Goal: Task Accomplishment & Management: Manage account settings

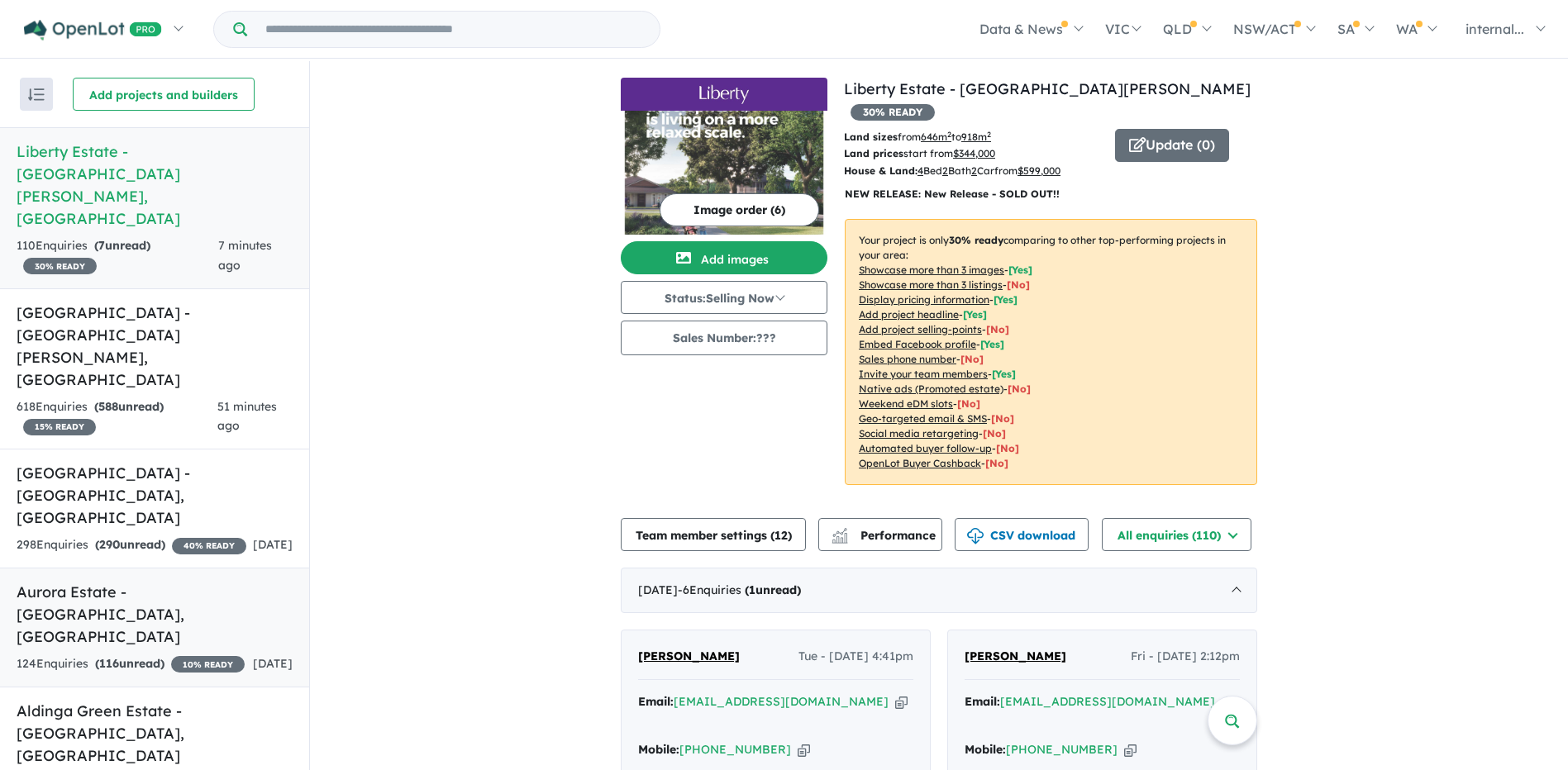
click at [139, 654] on div "124 Enquir ies ( 116 unread) 10 % READY" at bounding box center [131, 664] width 228 height 20
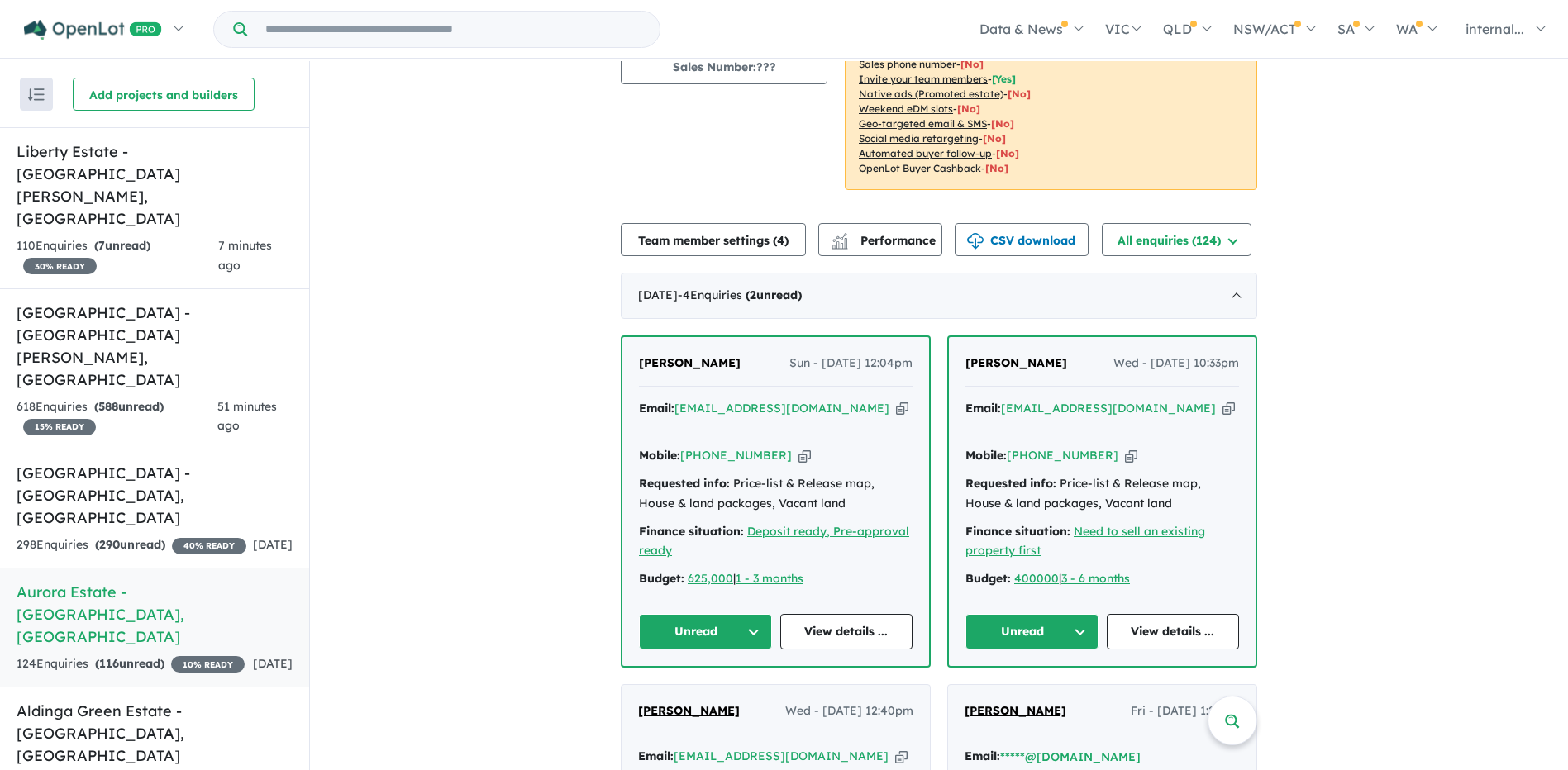
scroll to position [331, 0]
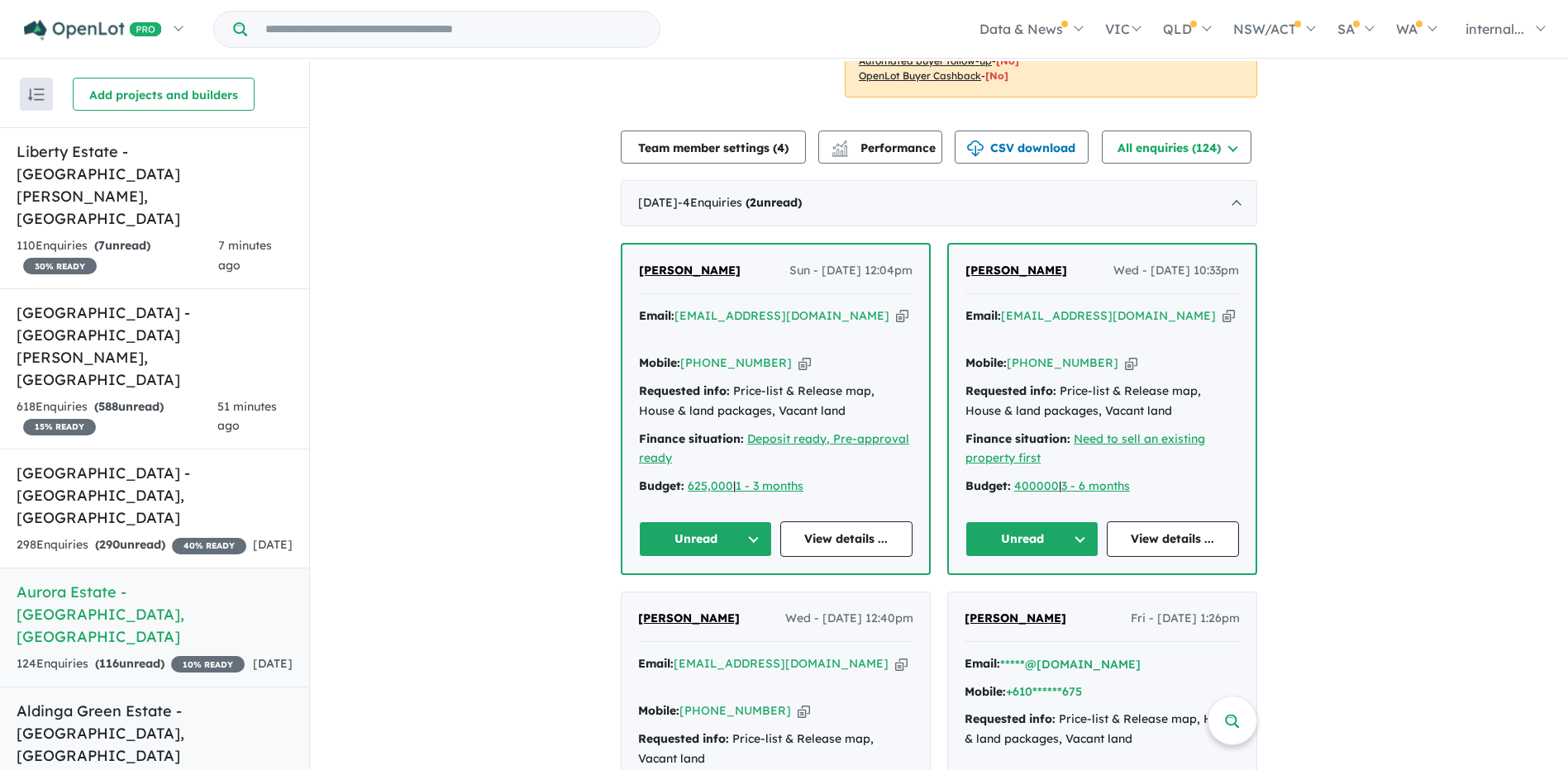
click at [172, 700] on h5 "Aldinga Green Estate - Aldinga Beach , SA" at bounding box center [154, 733] width 276 height 67
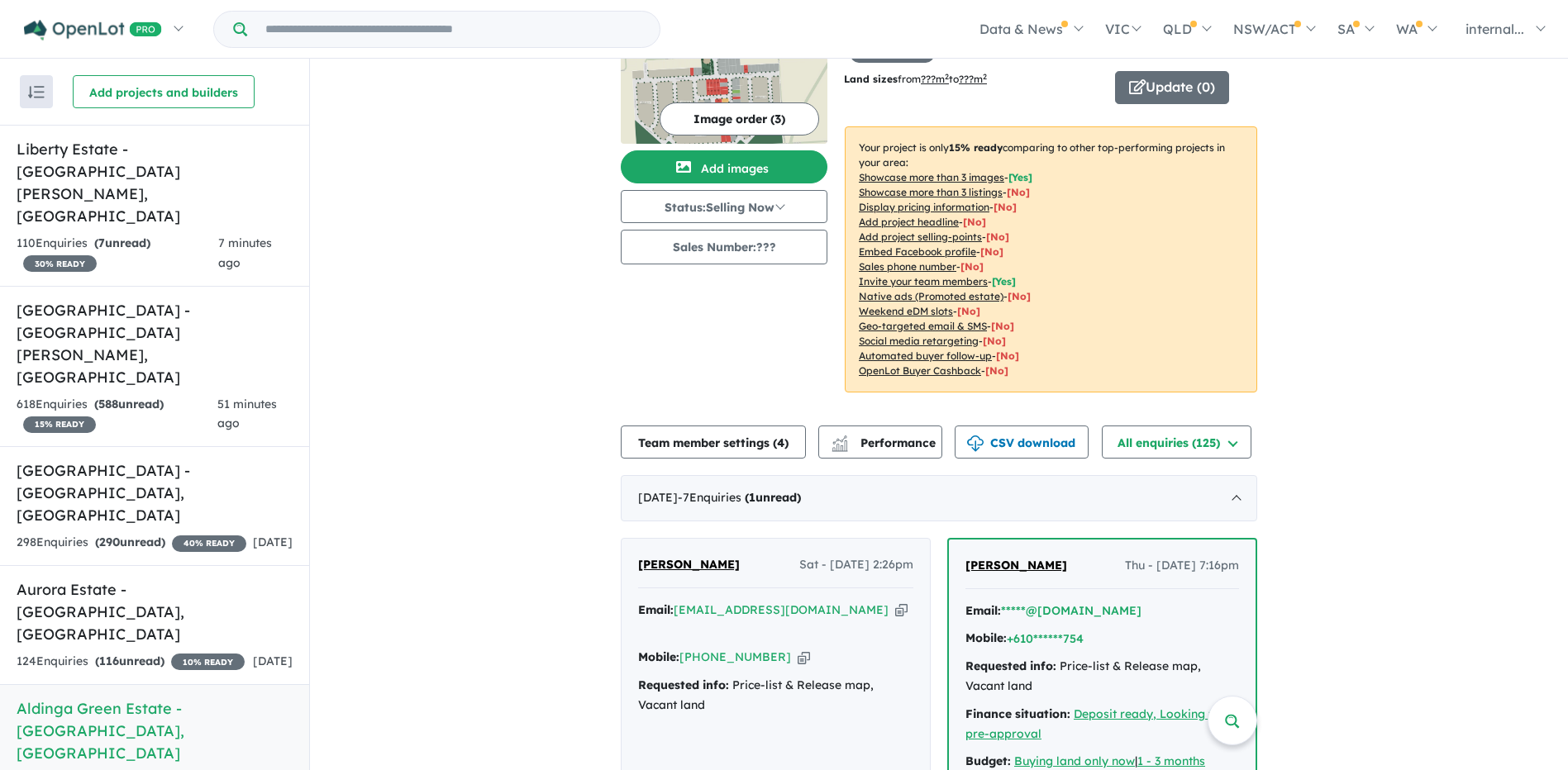
scroll to position [331, 0]
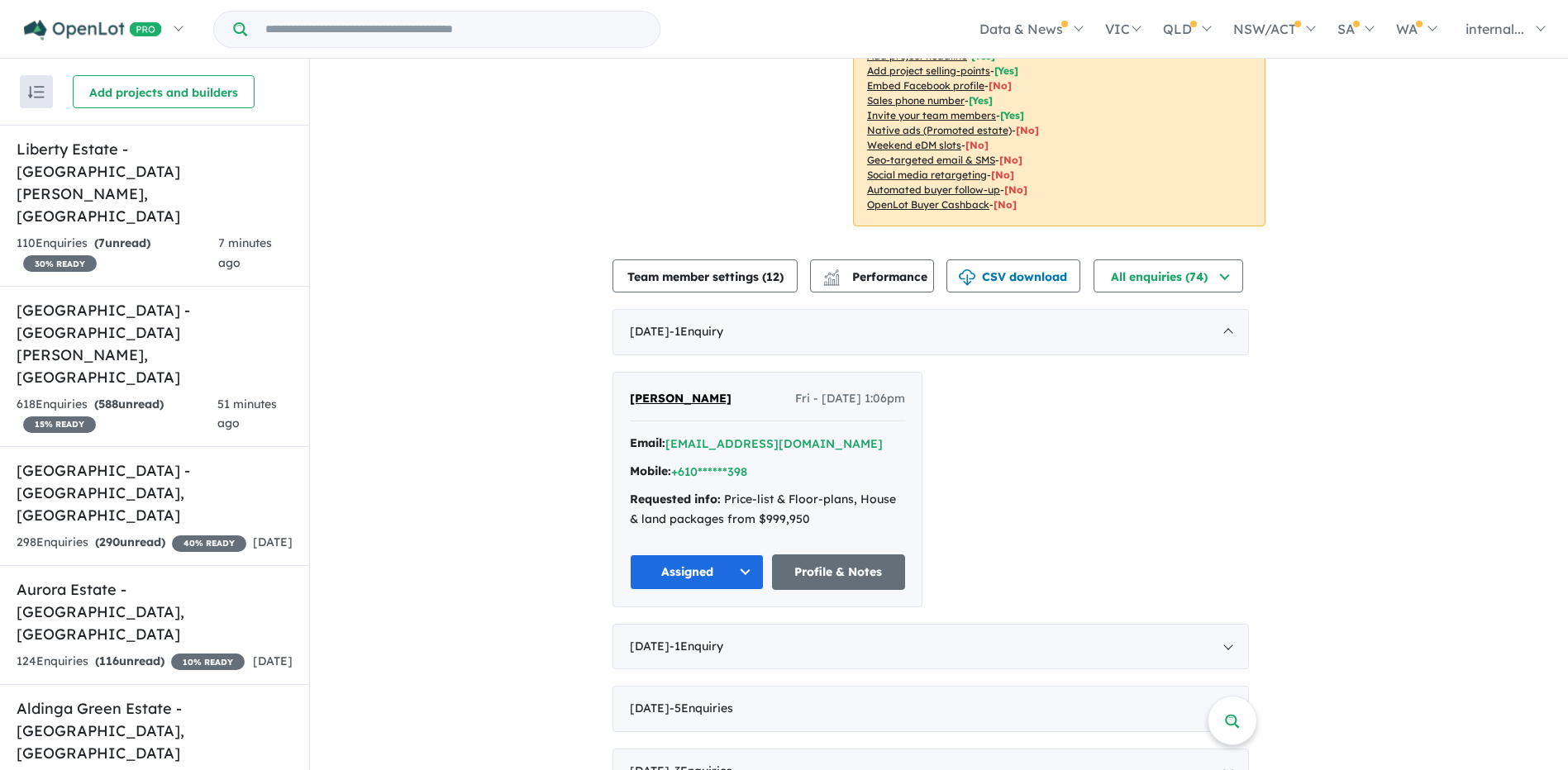
scroll to position [413, 0]
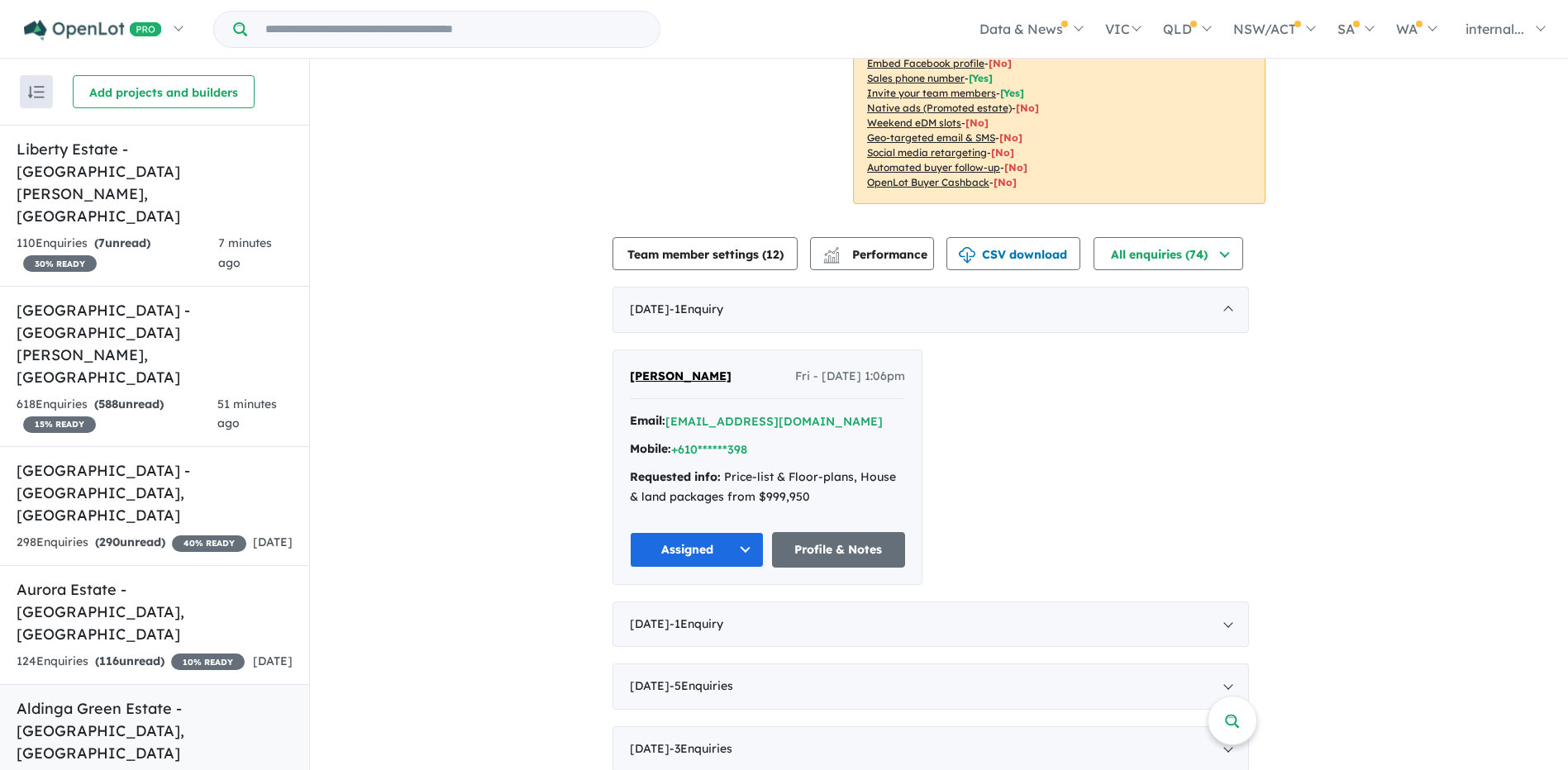
click at [131, 769] on strong "( 112 unread)" at bounding box center [130, 780] width 70 height 15
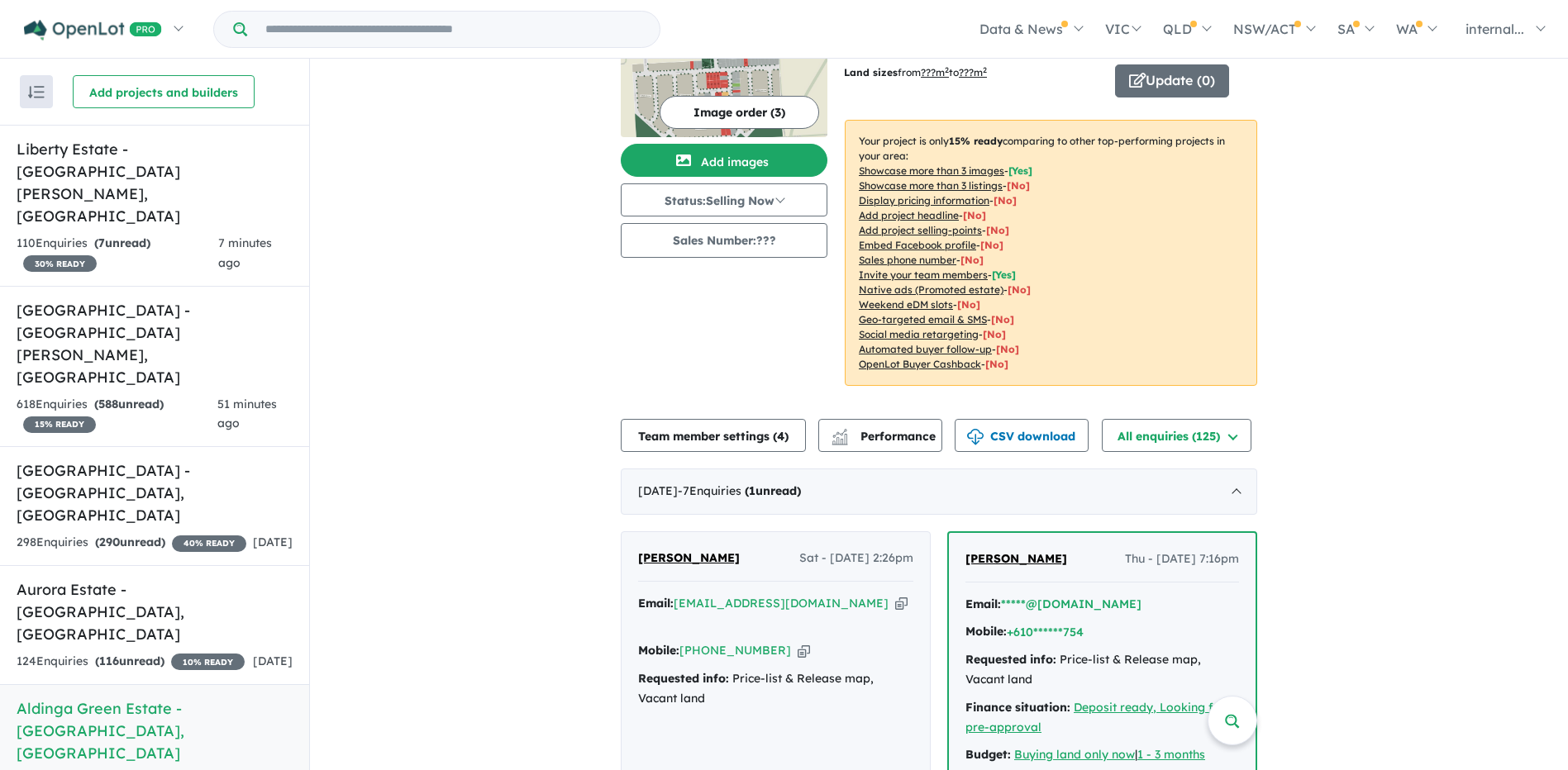
scroll to position [165, 0]
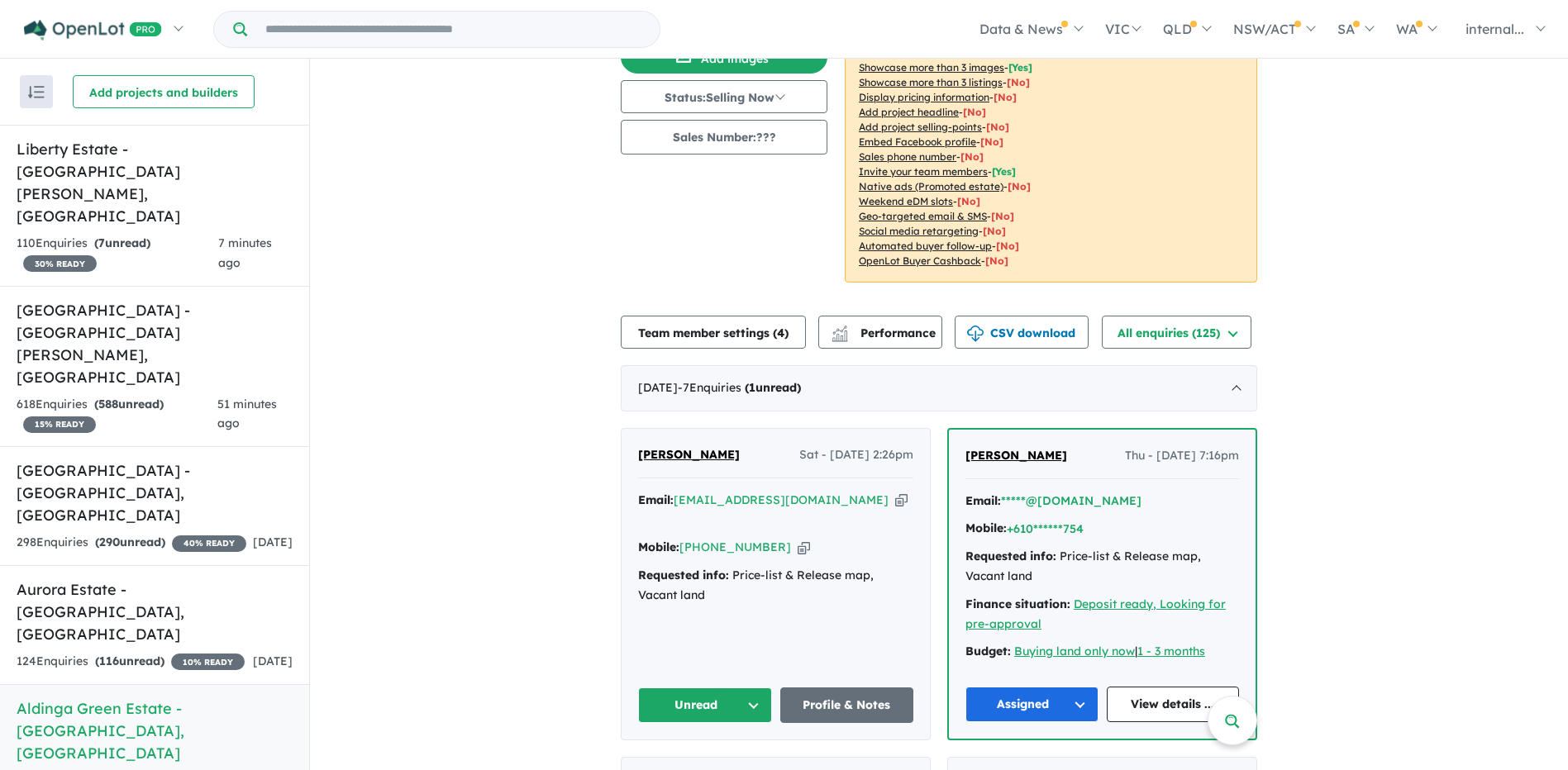
click at [798, 538] on icon "button" at bounding box center [803, 547] width 12 height 17
drag, startPoint x: 841, startPoint y: 480, endPoint x: 811, endPoint y: 476, distance: 30.3
click at [895, 493] on icon "button" at bounding box center [901, 501] width 12 height 17
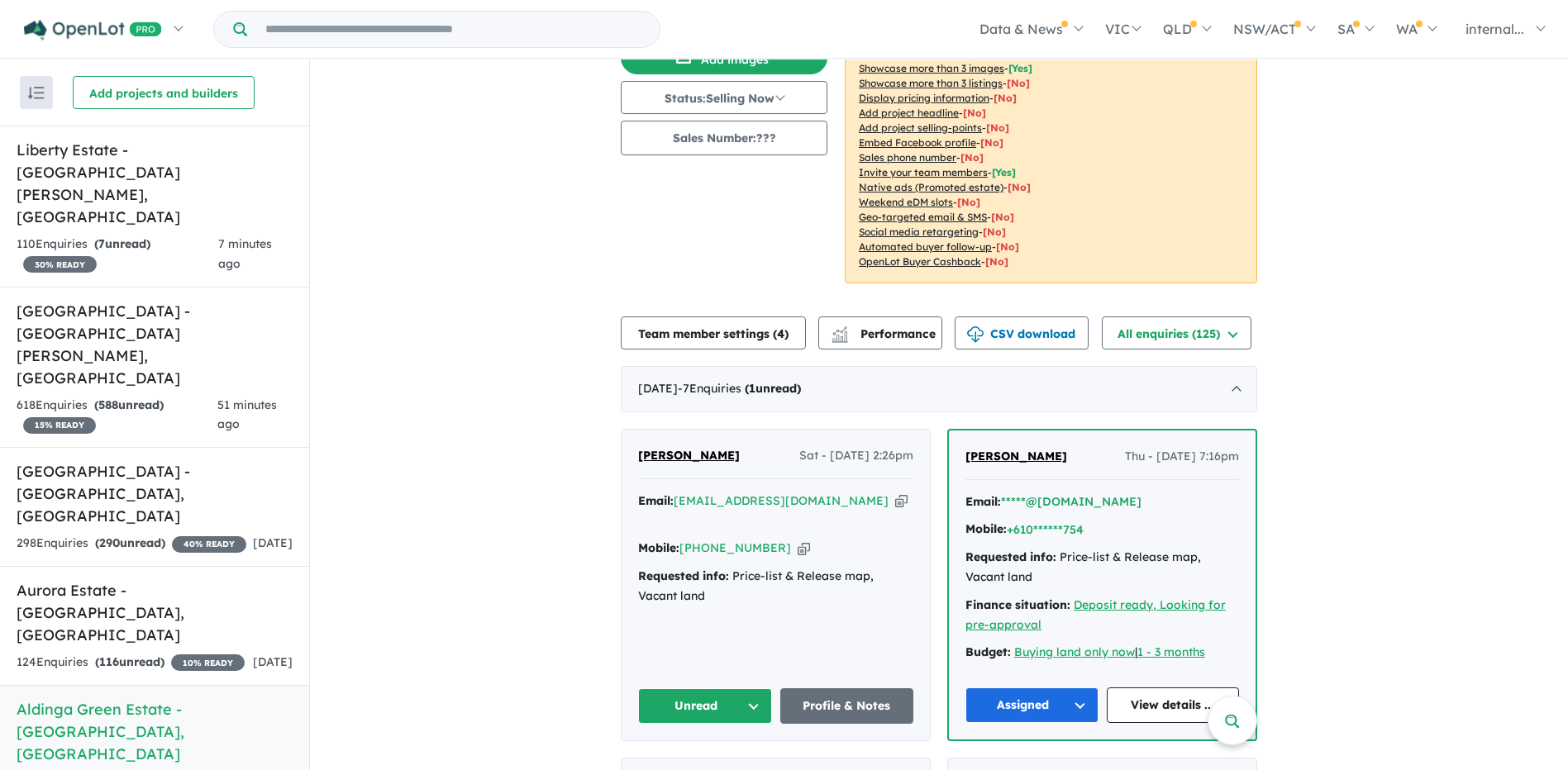
click at [712, 688] on button "Unread" at bounding box center [705, 706] width 134 height 36
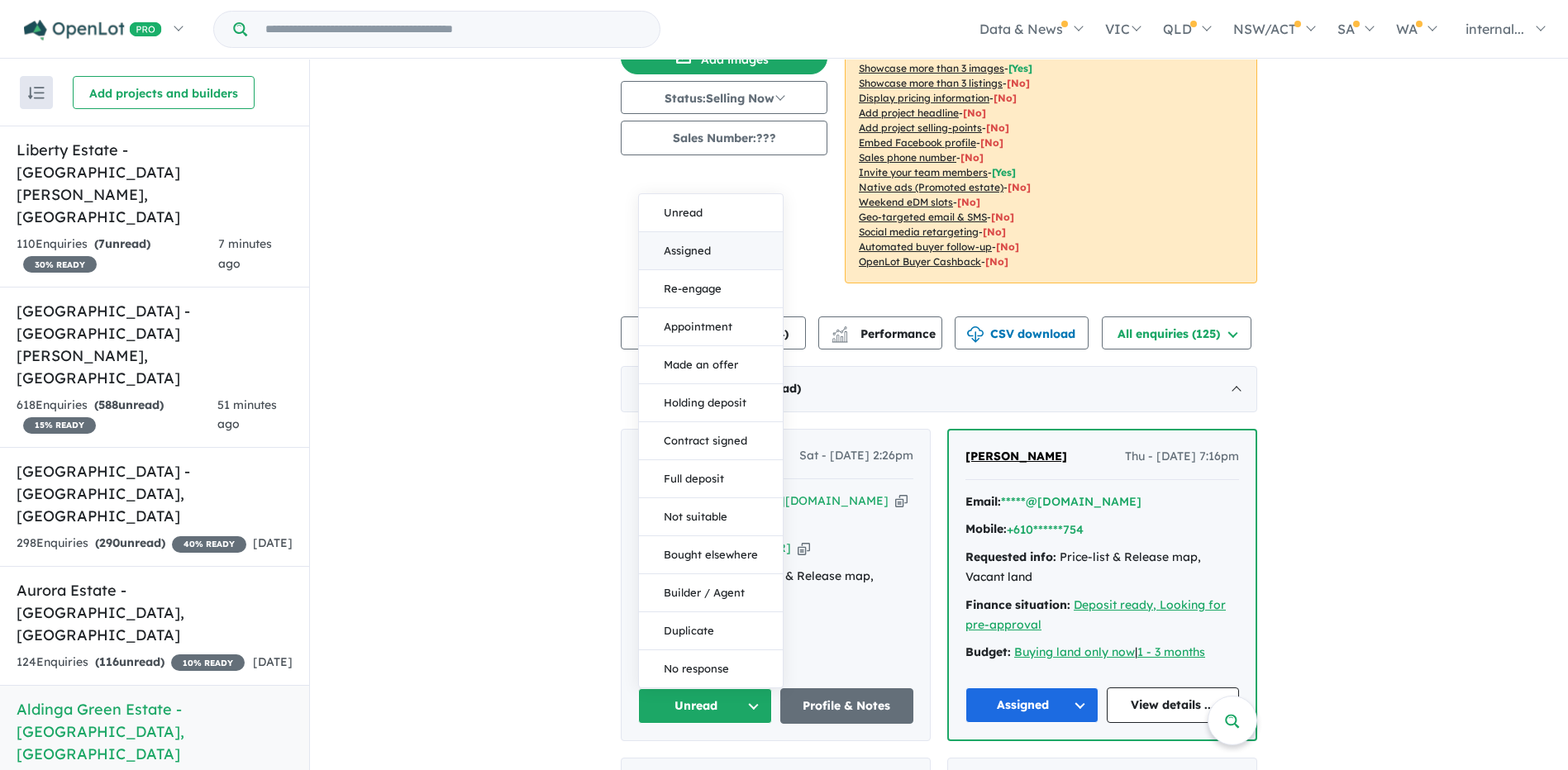
click at [737, 232] on button "Assigned" at bounding box center [710, 251] width 144 height 38
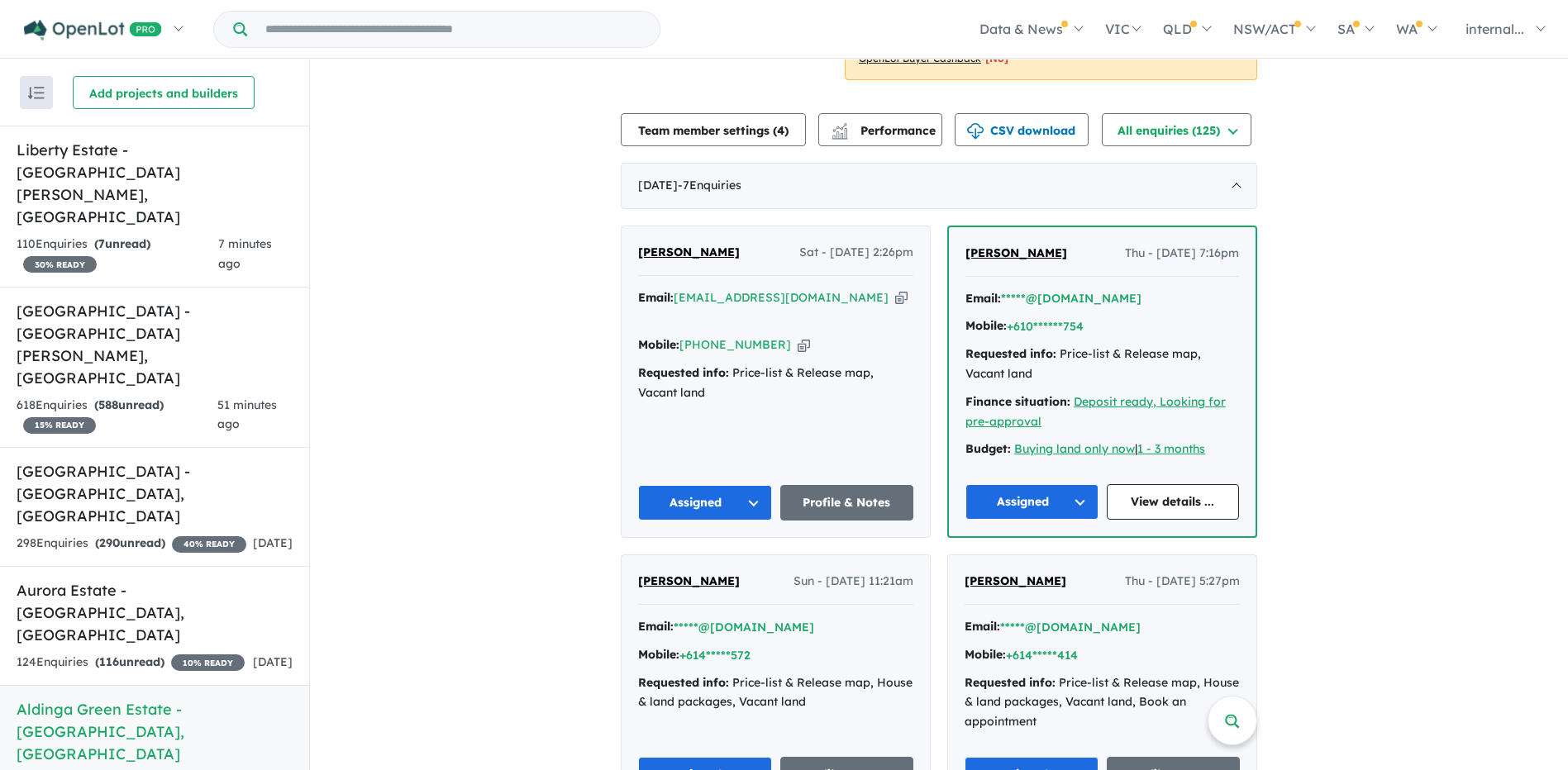
scroll to position [413, 0]
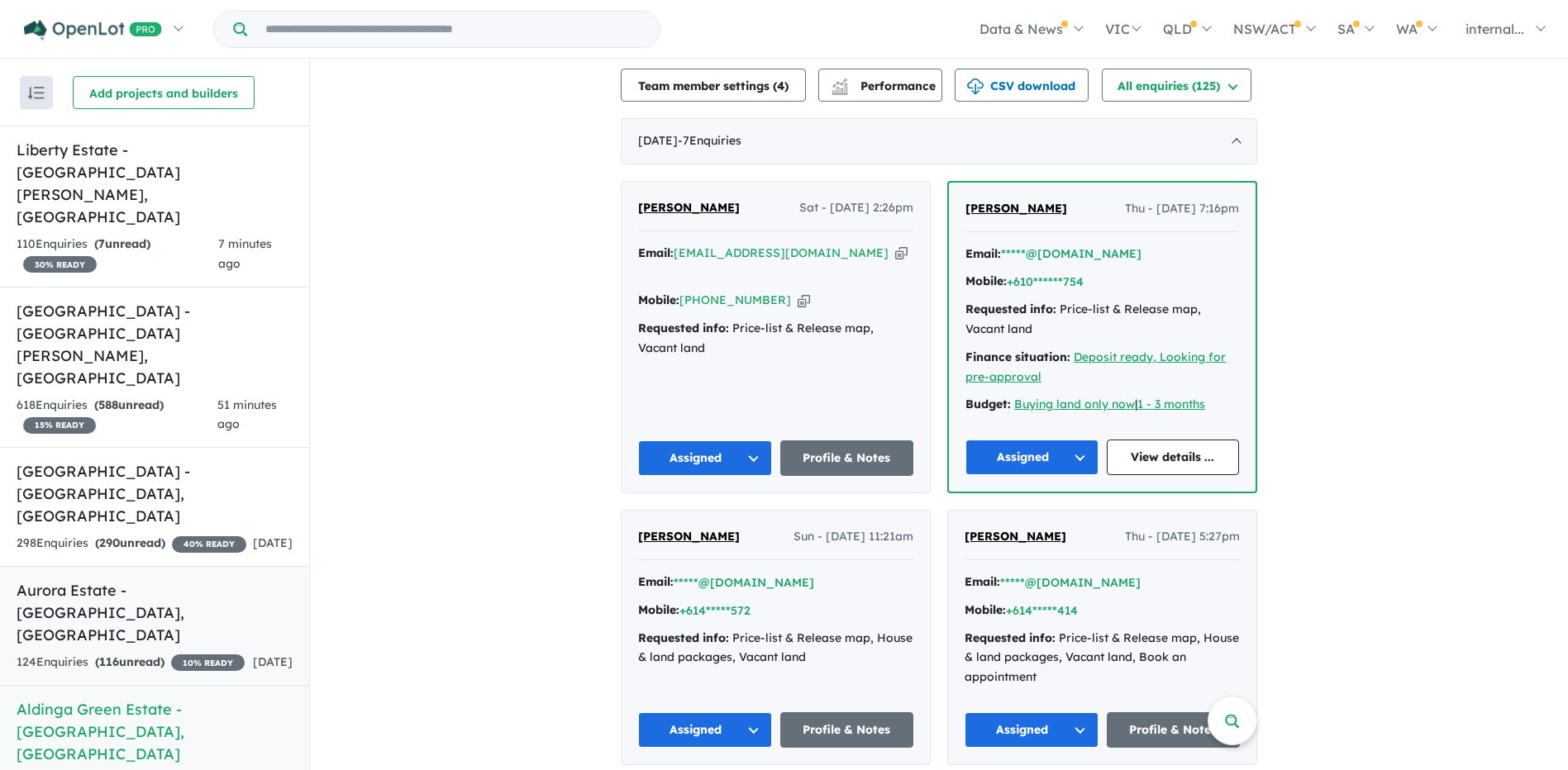
click at [157, 653] on div "124 Enquir ies ( 116 unread) 10 % READY" at bounding box center [131, 663] width 228 height 20
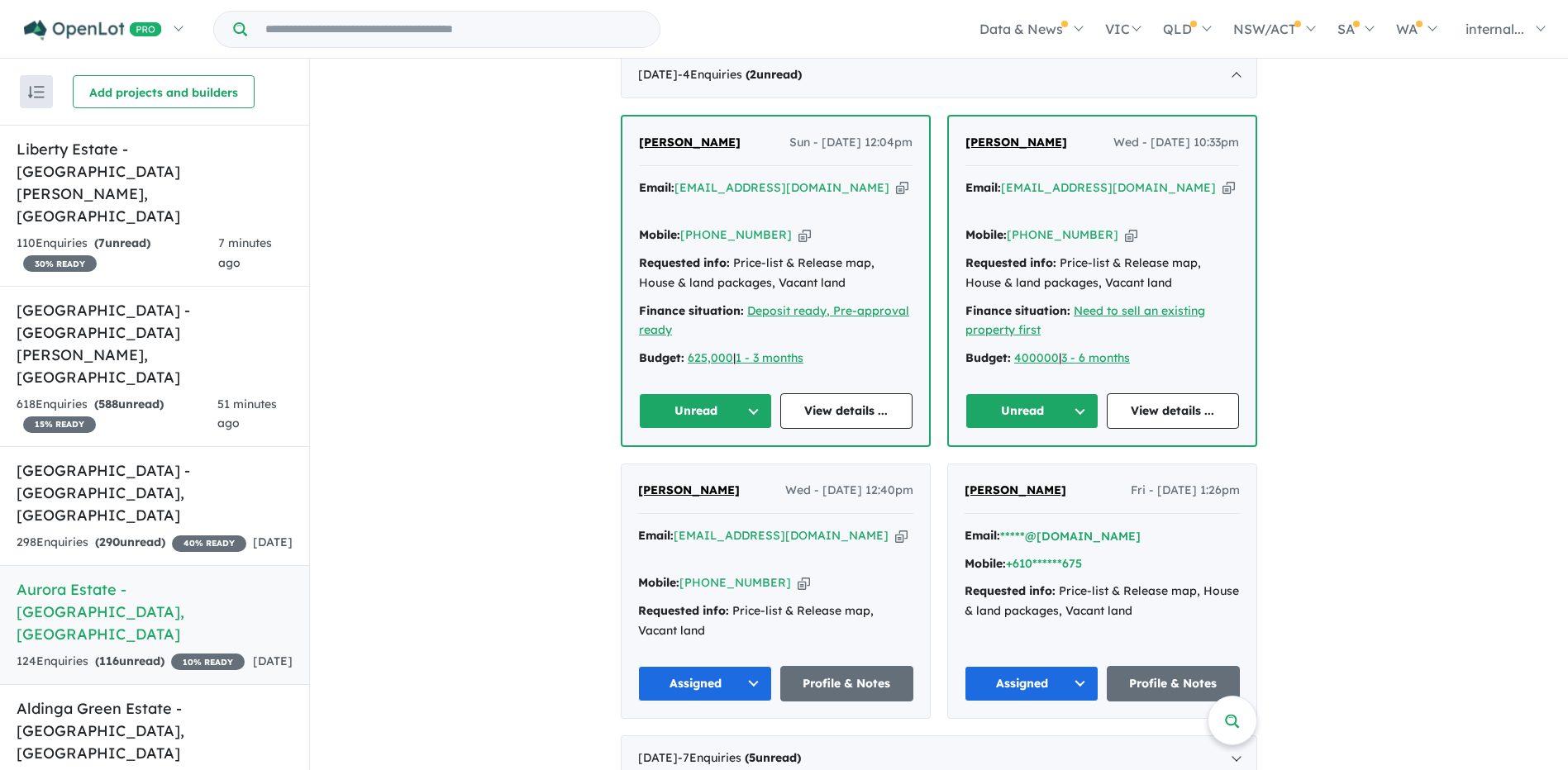
scroll to position [331, 0]
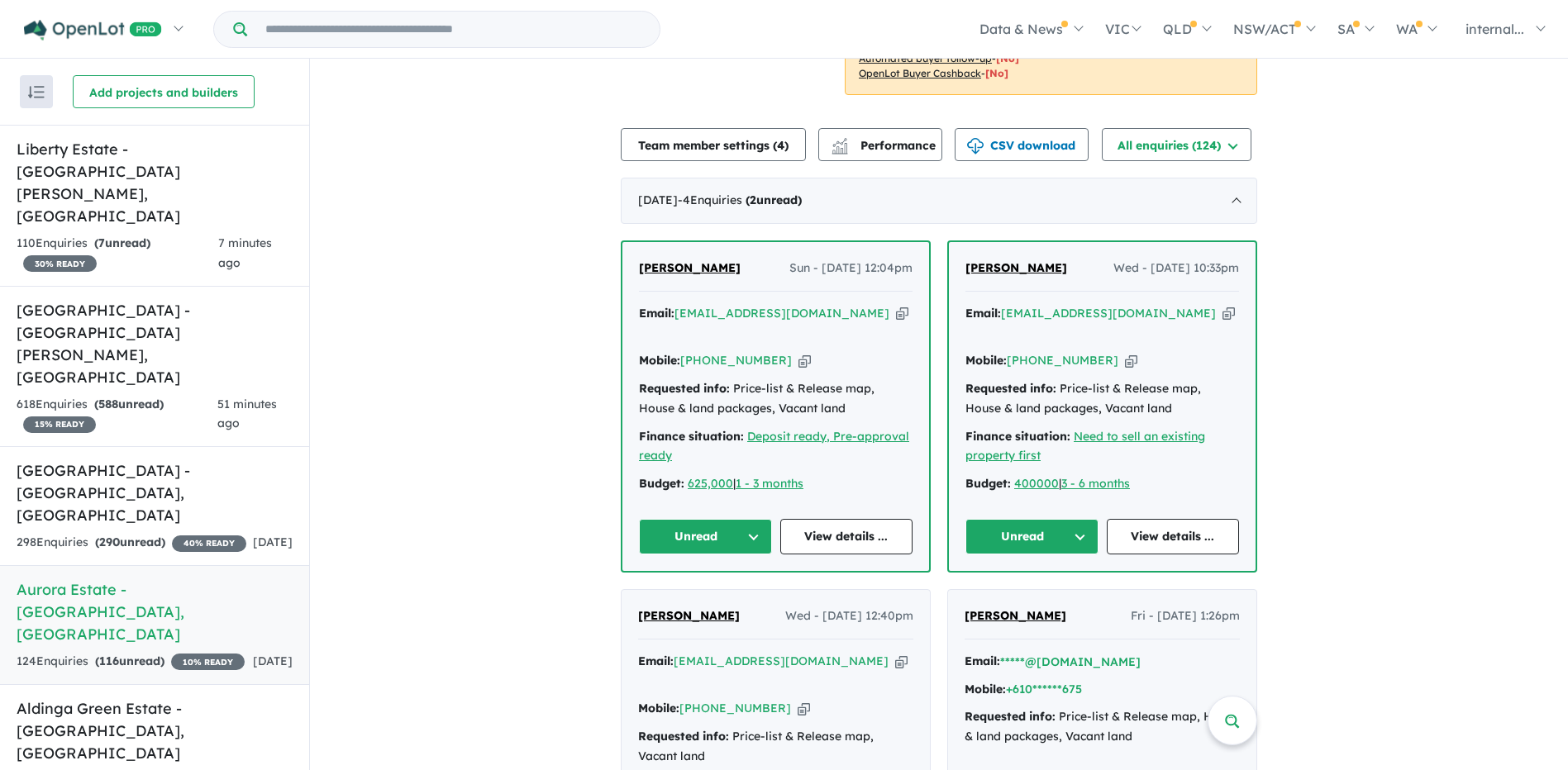
click at [1222, 312] on icon "button" at bounding box center [1228, 313] width 12 height 17
click at [1125, 352] on icon "button" at bounding box center [1131, 360] width 12 height 17
click at [1222, 313] on icon "button" at bounding box center [1228, 313] width 12 height 17
click at [1012, 276] on link "Derek Wolff" at bounding box center [1017, 269] width 102 height 20
click at [1049, 522] on button "Unread" at bounding box center [1032, 537] width 133 height 36
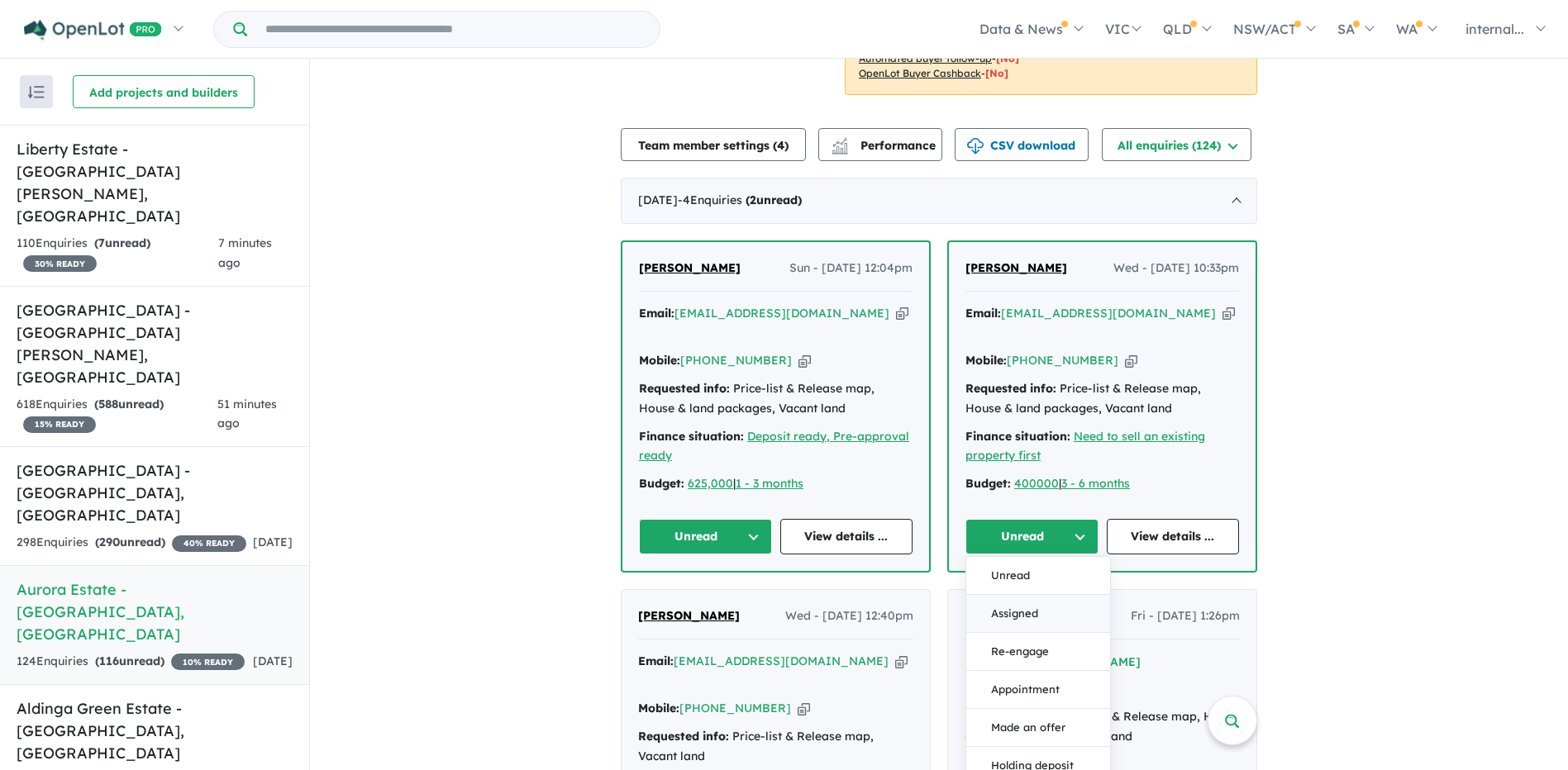
click at [1024, 595] on button "Assigned" at bounding box center [1039, 614] width 144 height 38
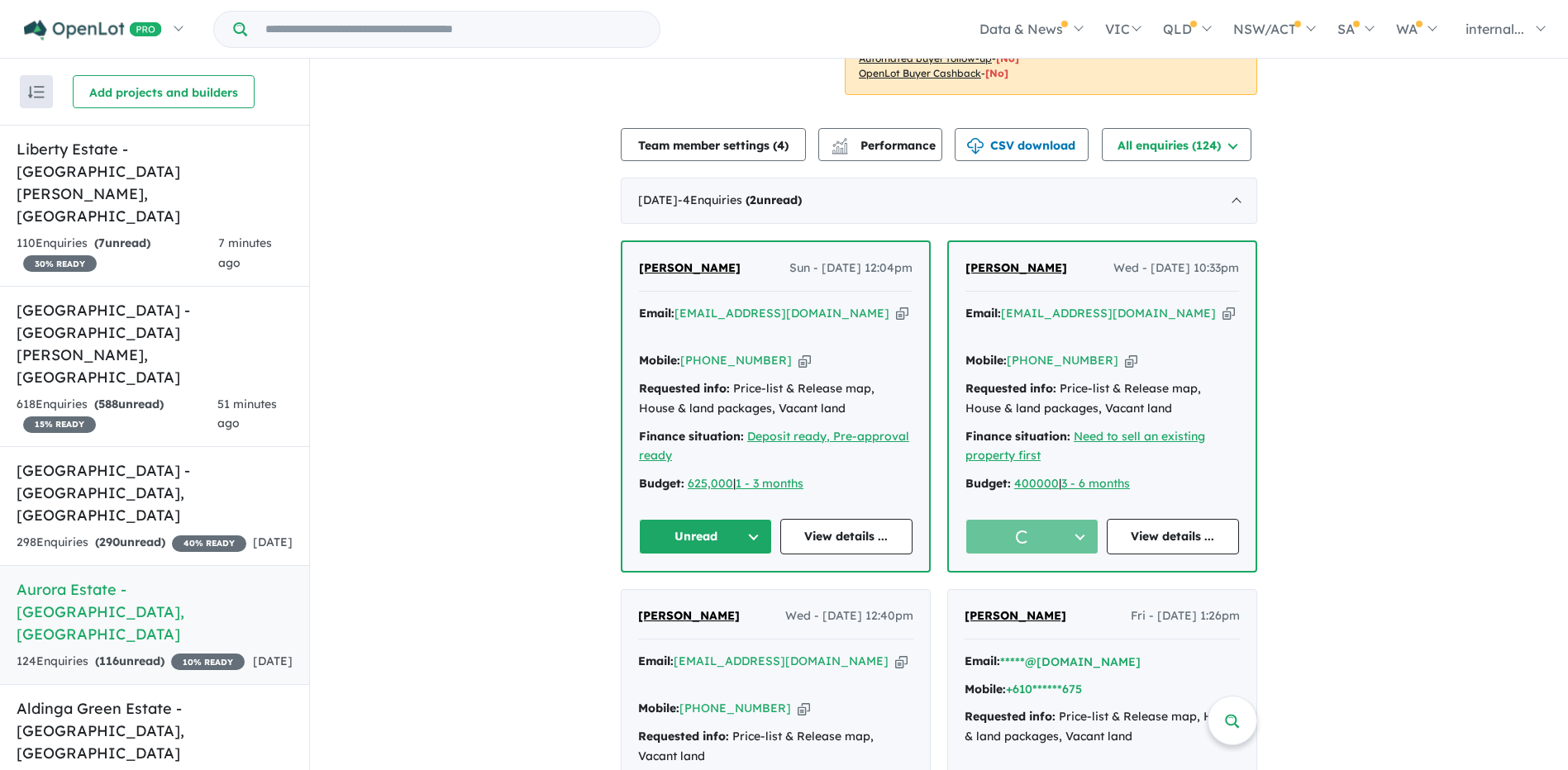
click at [839, 449] on div "Email: madi.kruschel@gmail.com Copied! Mobile: +61 421 953 796 Copied! Requeste…" at bounding box center [776, 403] width 274 height 198
click at [896, 315] on icon "button" at bounding box center [902, 313] width 12 height 17
click at [799, 352] on icon "button" at bounding box center [804, 360] width 12 height 17
click at [896, 311] on icon "button" at bounding box center [902, 313] width 12 height 17
click at [679, 266] on span "Madi Kruschel" at bounding box center [689, 267] width 102 height 15
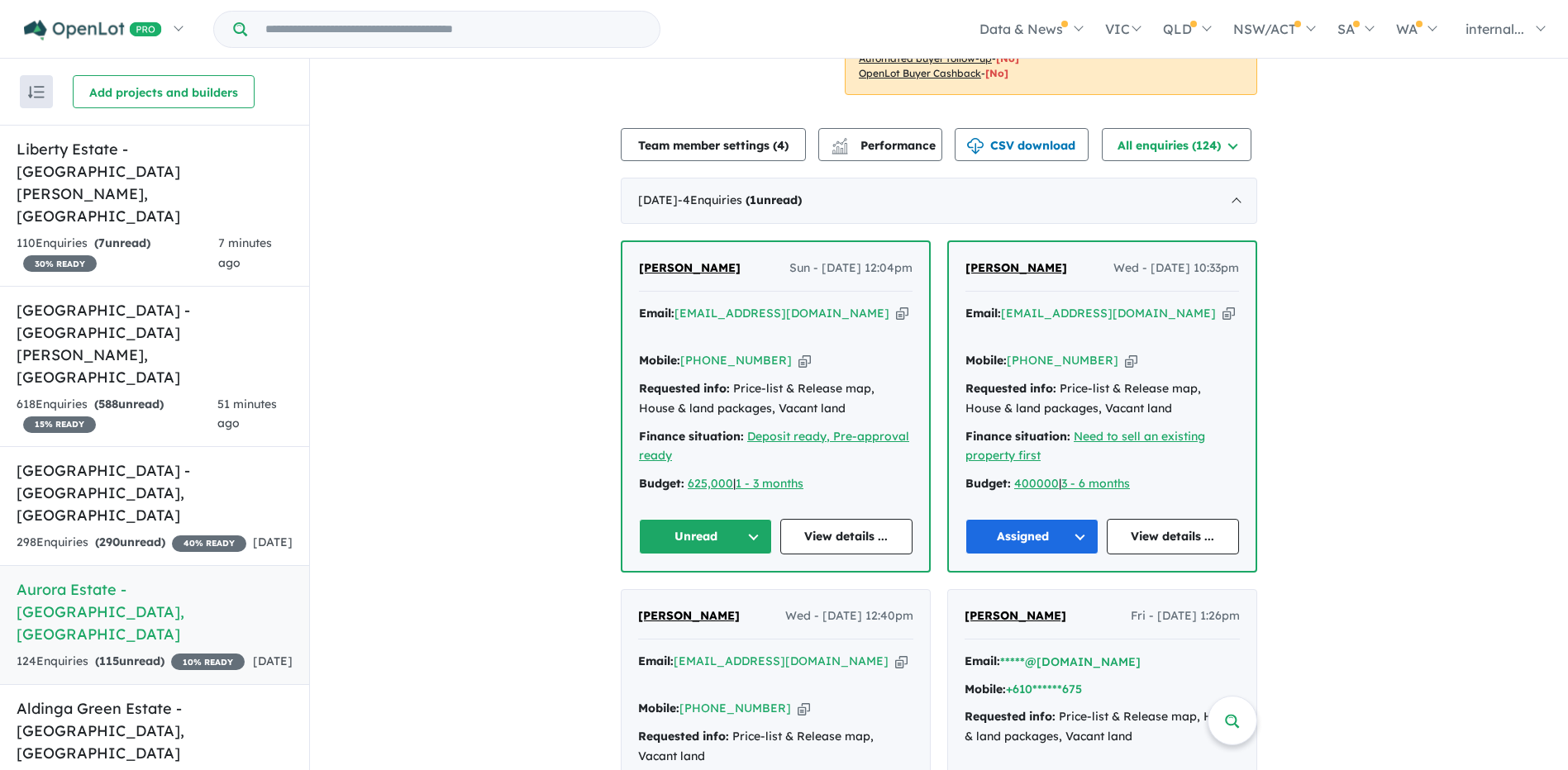
click at [739, 519] on button "Unread" at bounding box center [705, 537] width 133 height 36
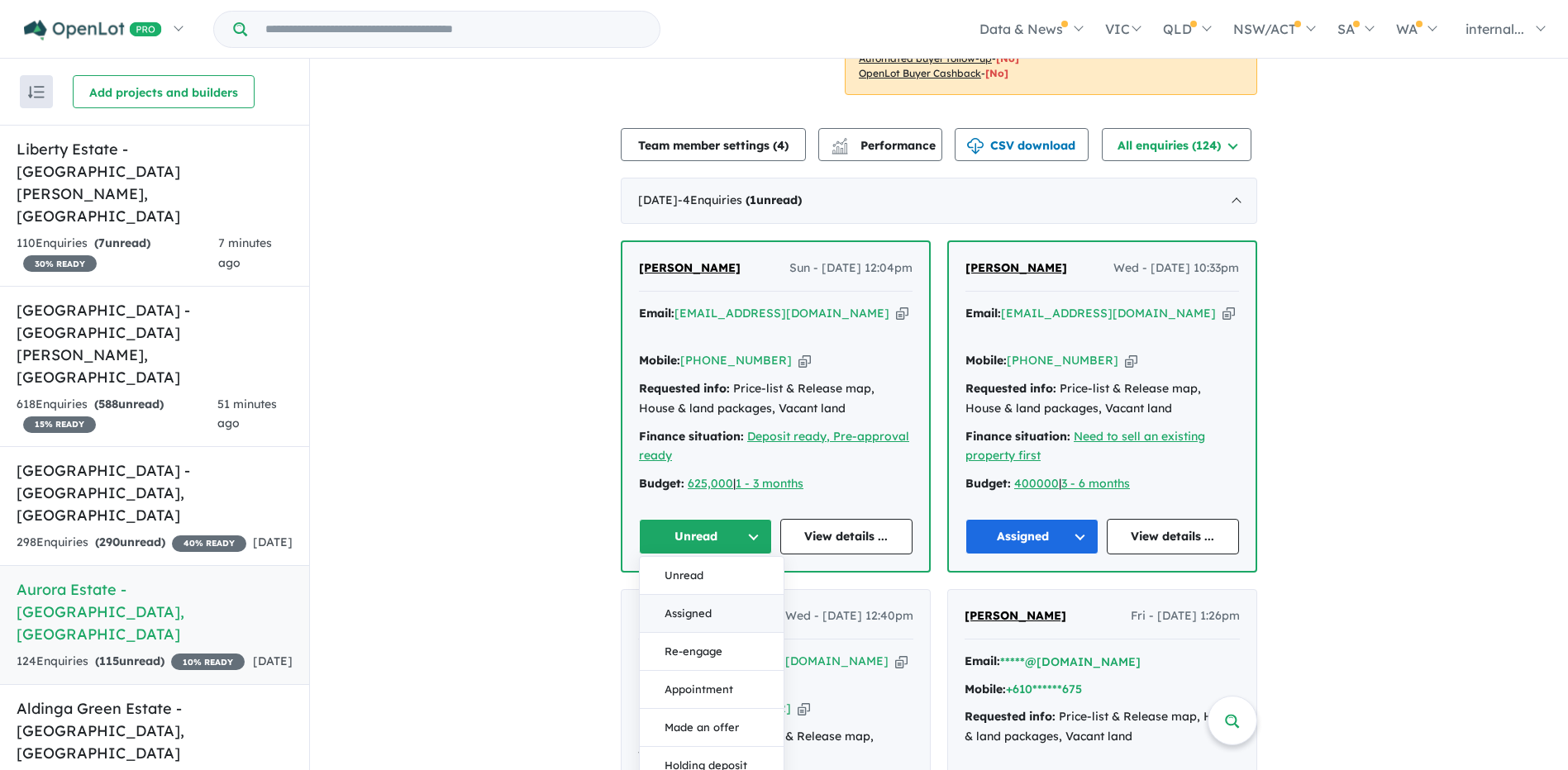
click at [722, 602] on button "Assigned" at bounding box center [711, 614] width 144 height 38
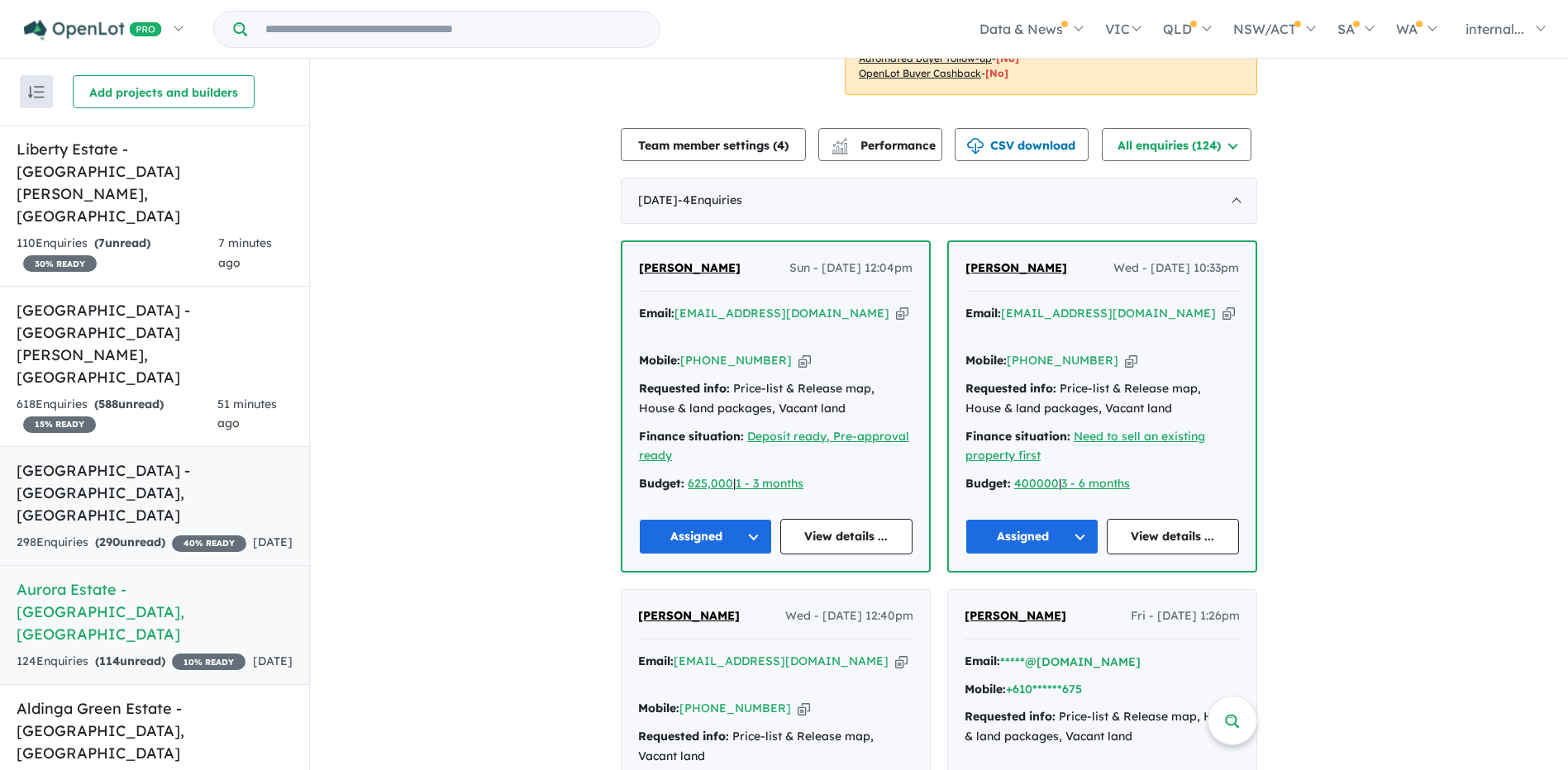
click at [146, 459] on h5 "Riverside Estate - Allenby Gardens , SA" at bounding box center [154, 493] width 276 height 67
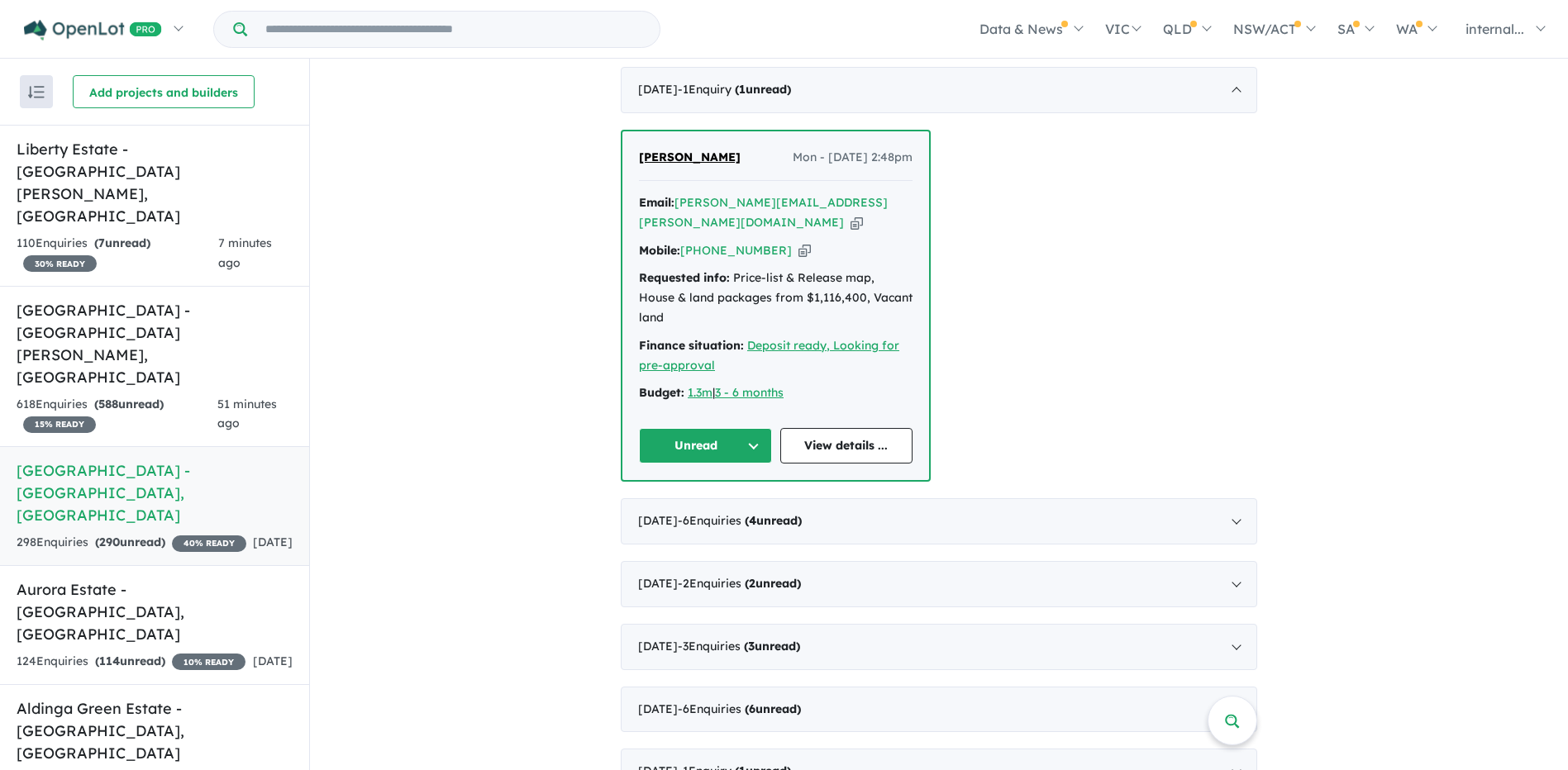
scroll to position [579, 0]
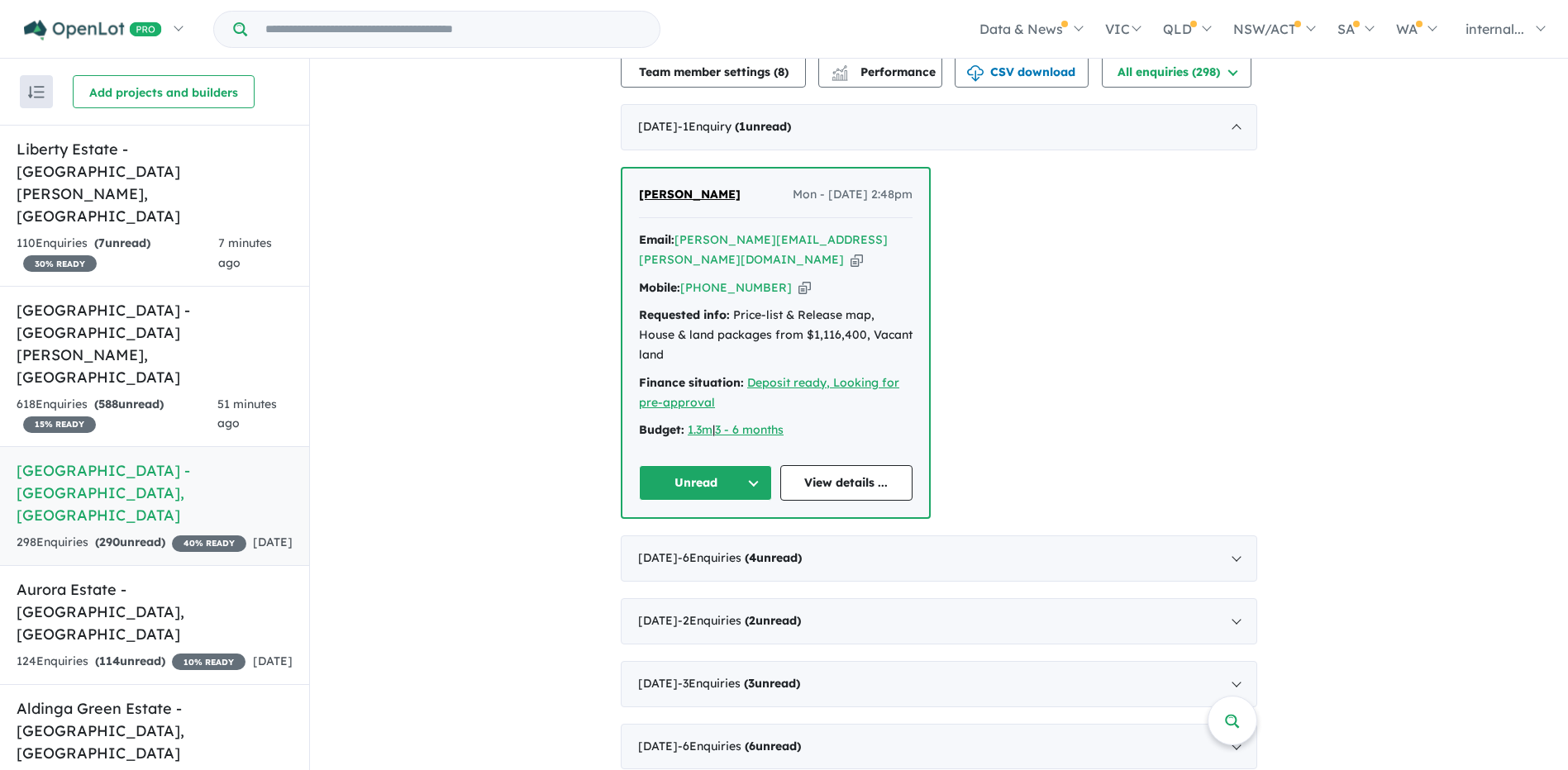
click at [858, 251] on icon "button" at bounding box center [857, 259] width 12 height 17
click at [799, 279] on icon "button" at bounding box center [804, 288] width 12 height 17
click at [860, 231] on div "Email: ann.dearaugo@adam.com.au Copied!" at bounding box center [776, 250] width 274 height 40
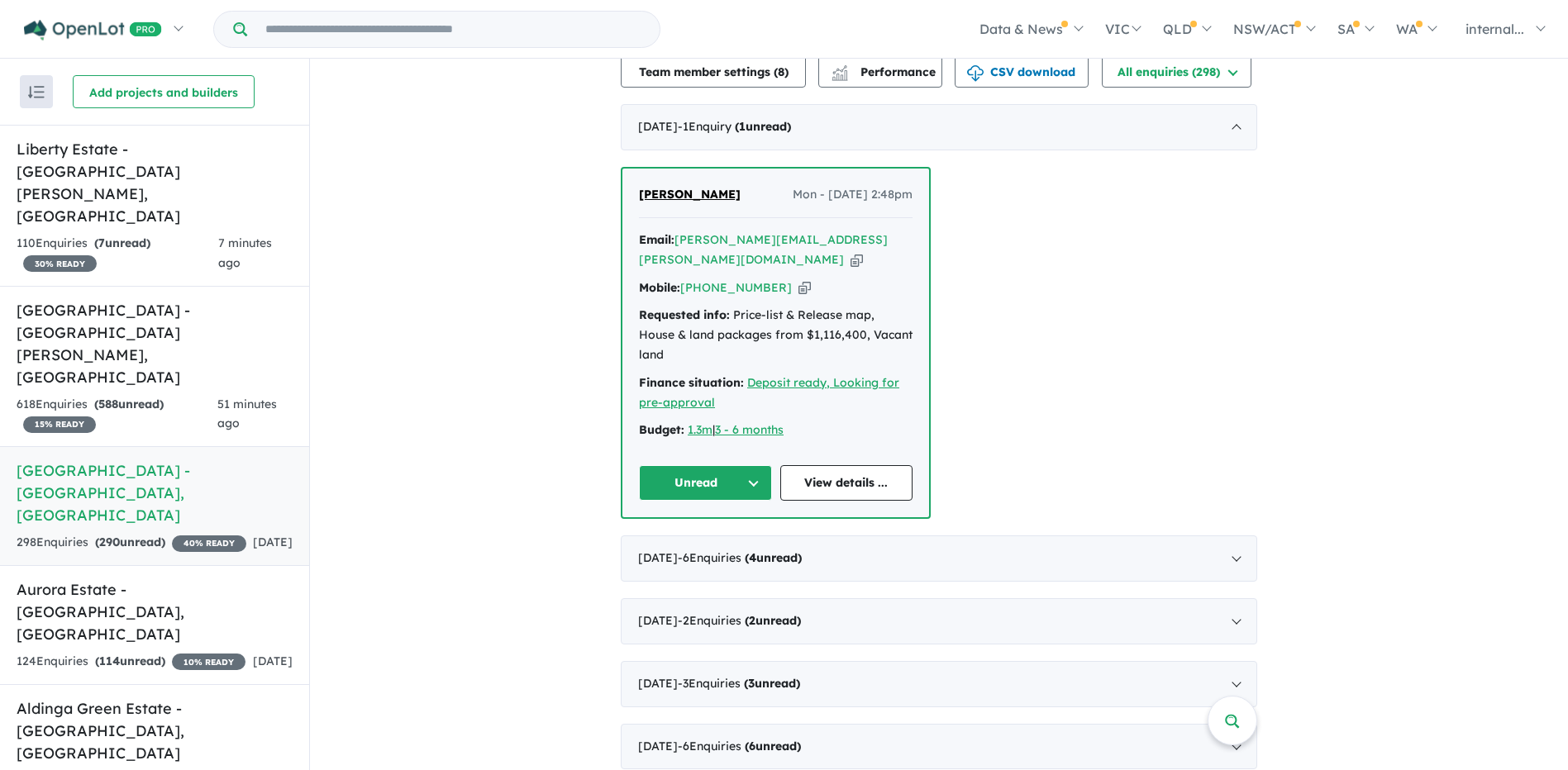
click at [854, 251] on icon "button" at bounding box center [857, 259] width 12 height 17
click at [787, 278] on div "Mobile: +61 411 242 564 Copied!" at bounding box center [776, 289] width 274 height 20
click at [799, 279] on icon "button" at bounding box center [804, 288] width 12 height 17
click at [853, 251] on icon "button" at bounding box center [857, 259] width 12 height 17
click at [665, 193] on span "[PERSON_NAME]" at bounding box center [689, 194] width 102 height 15
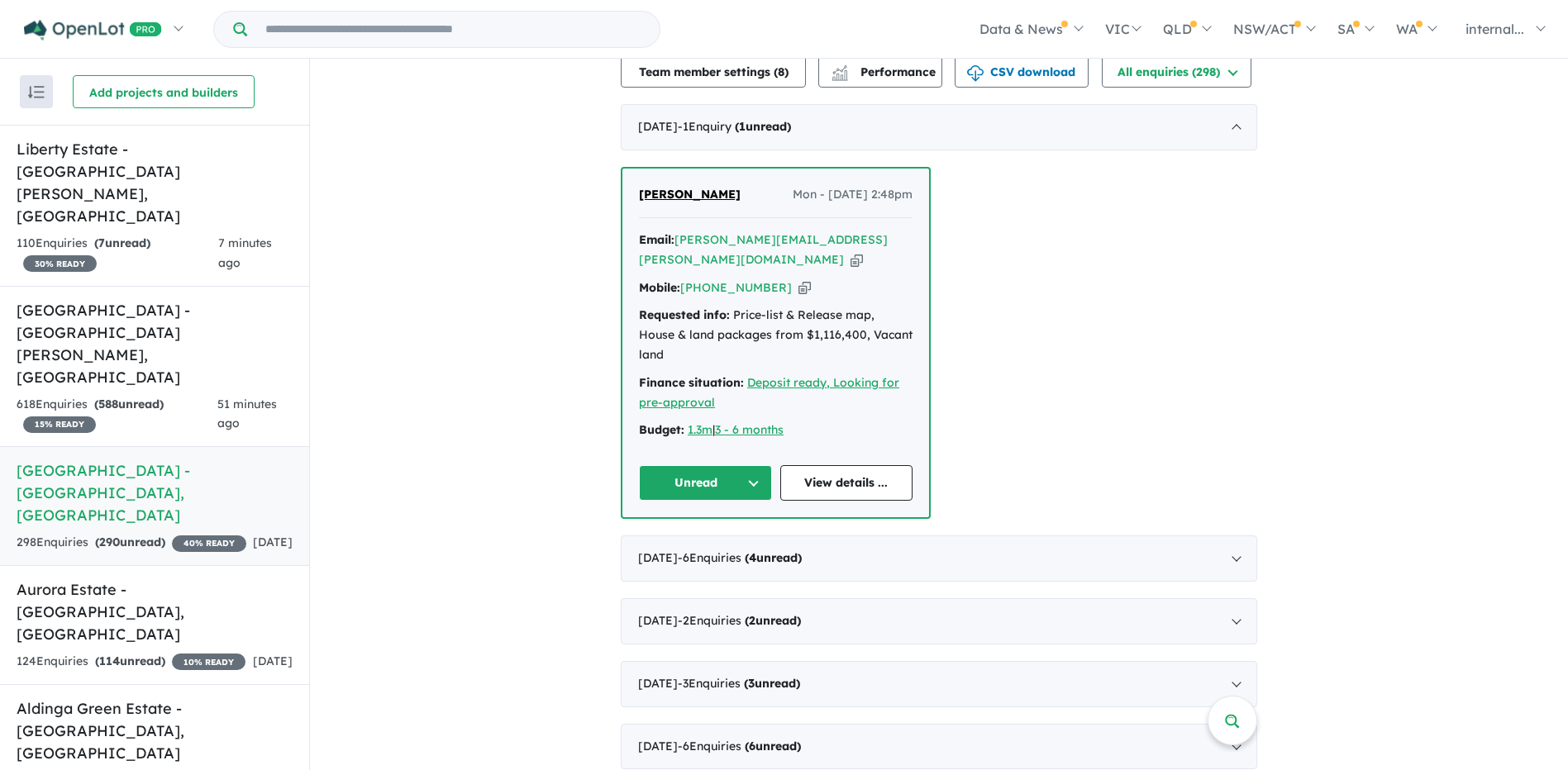
click at [708, 465] on button "Unread" at bounding box center [705, 482] width 133 height 36
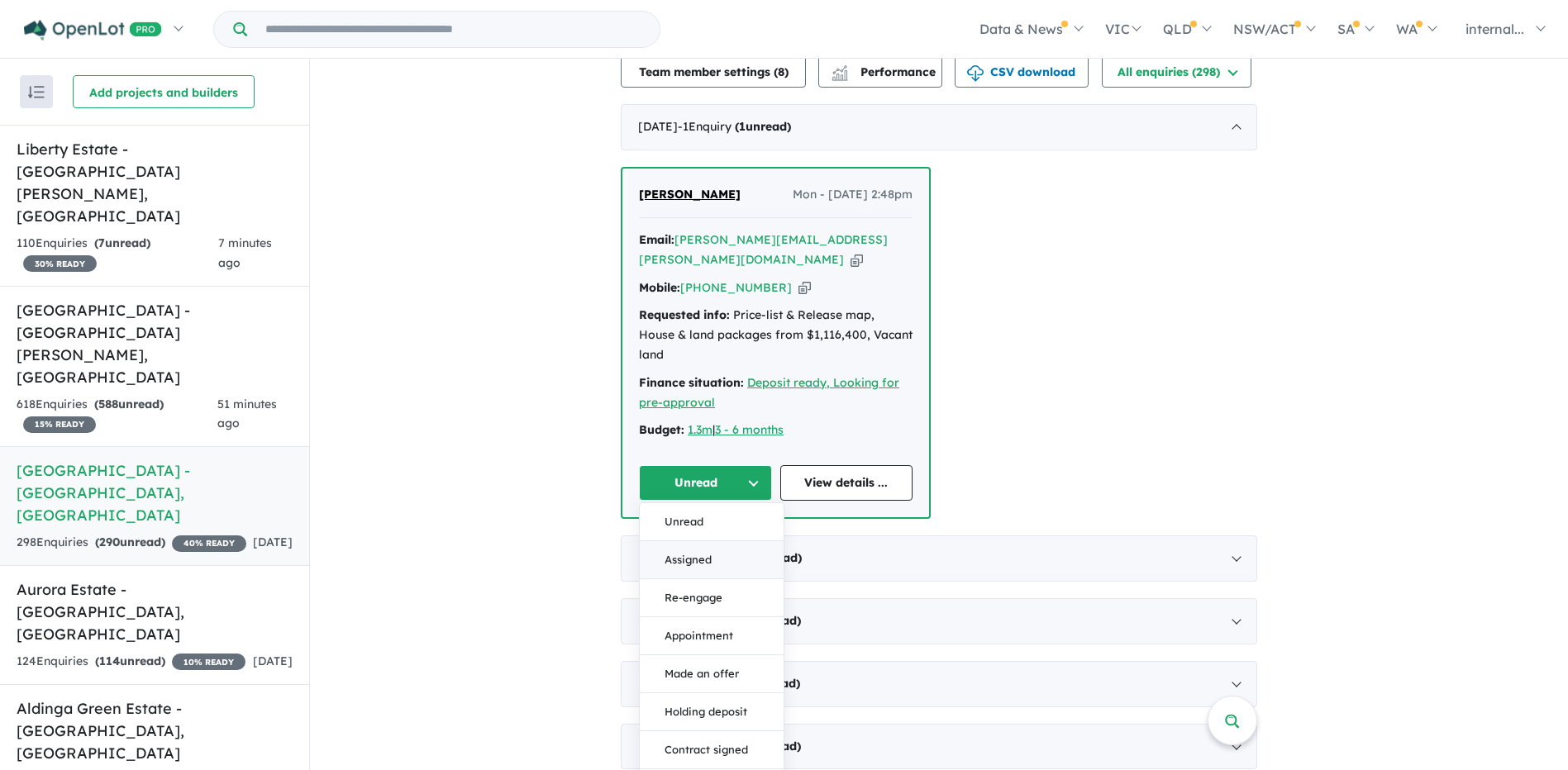
click at [698, 541] on button "Assigned" at bounding box center [711, 560] width 144 height 38
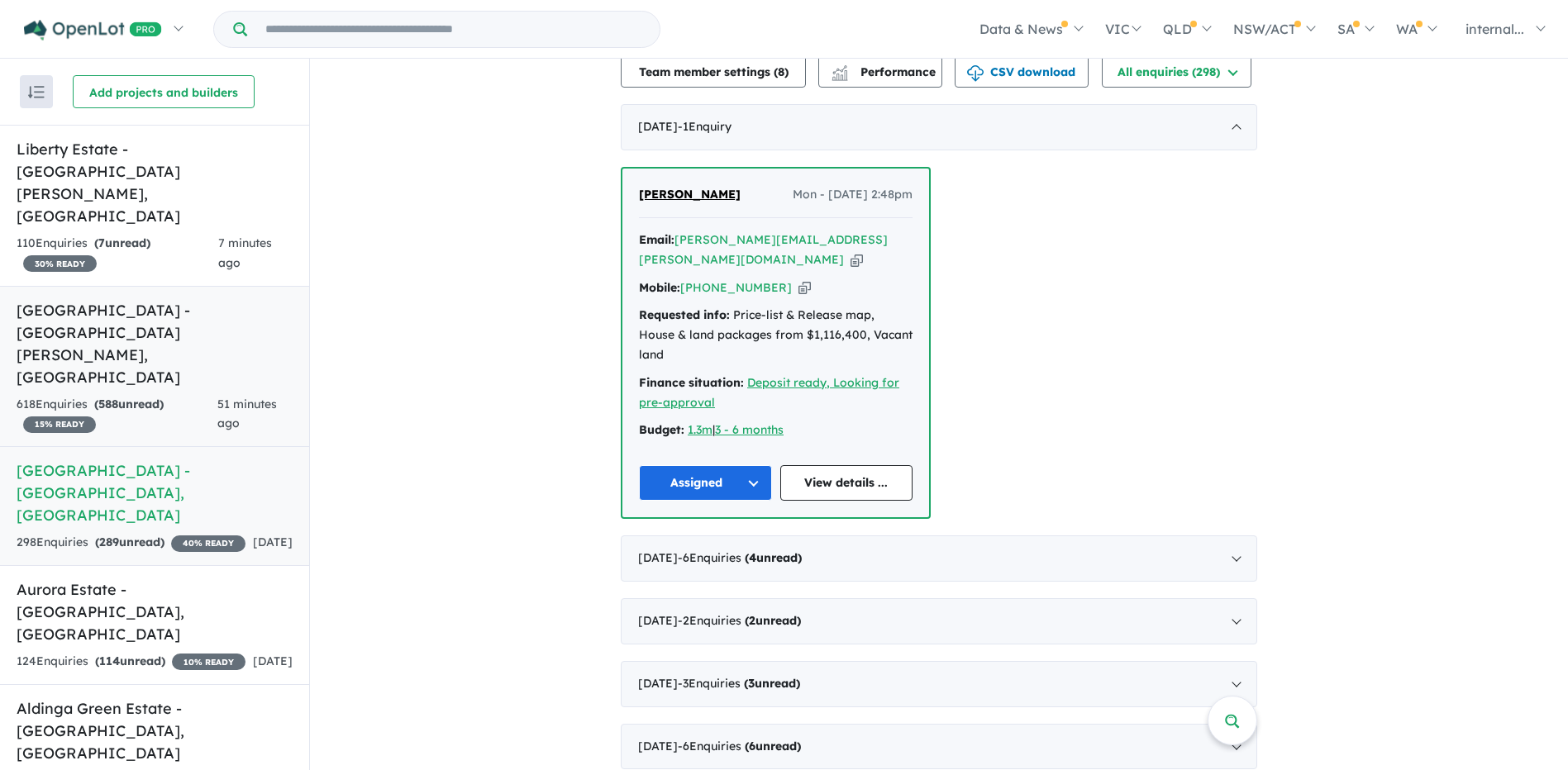
click at [176, 395] on div "618 Enquir ies ( 588 unread) 15 % READY" at bounding box center [117, 414] width 201 height 40
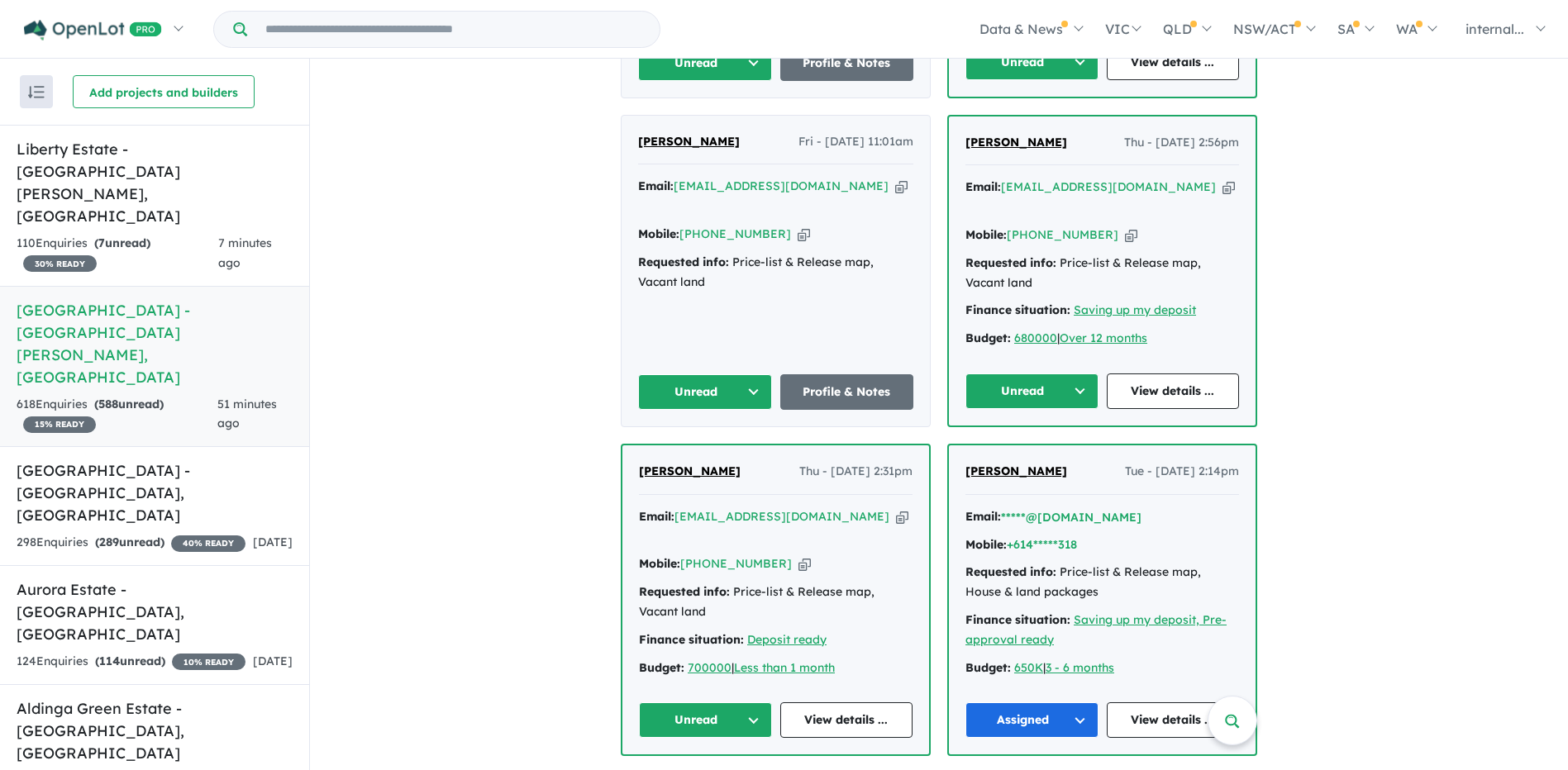
scroll to position [1074, 0]
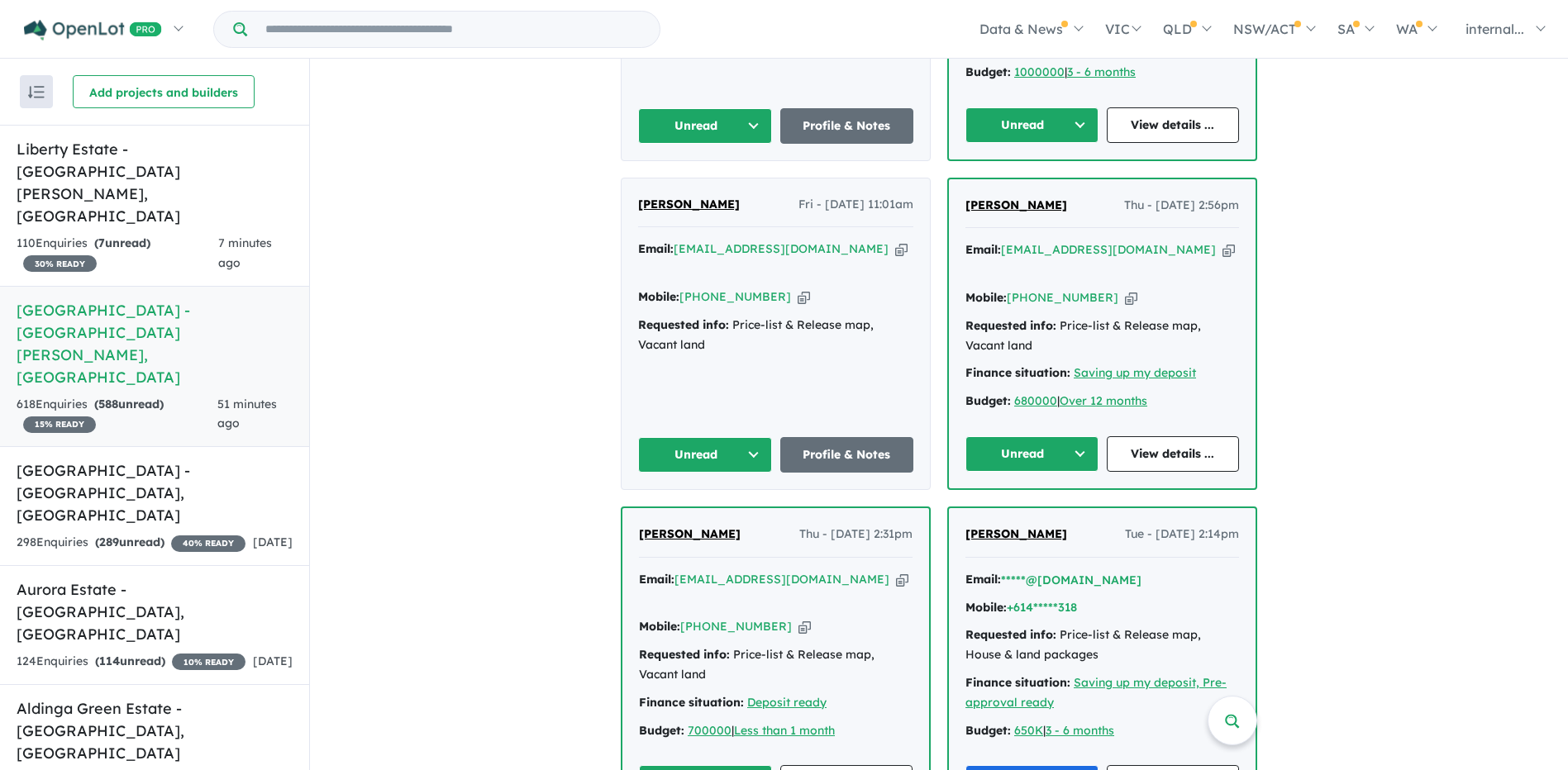
click at [896, 572] on icon "button" at bounding box center [902, 580] width 12 height 17
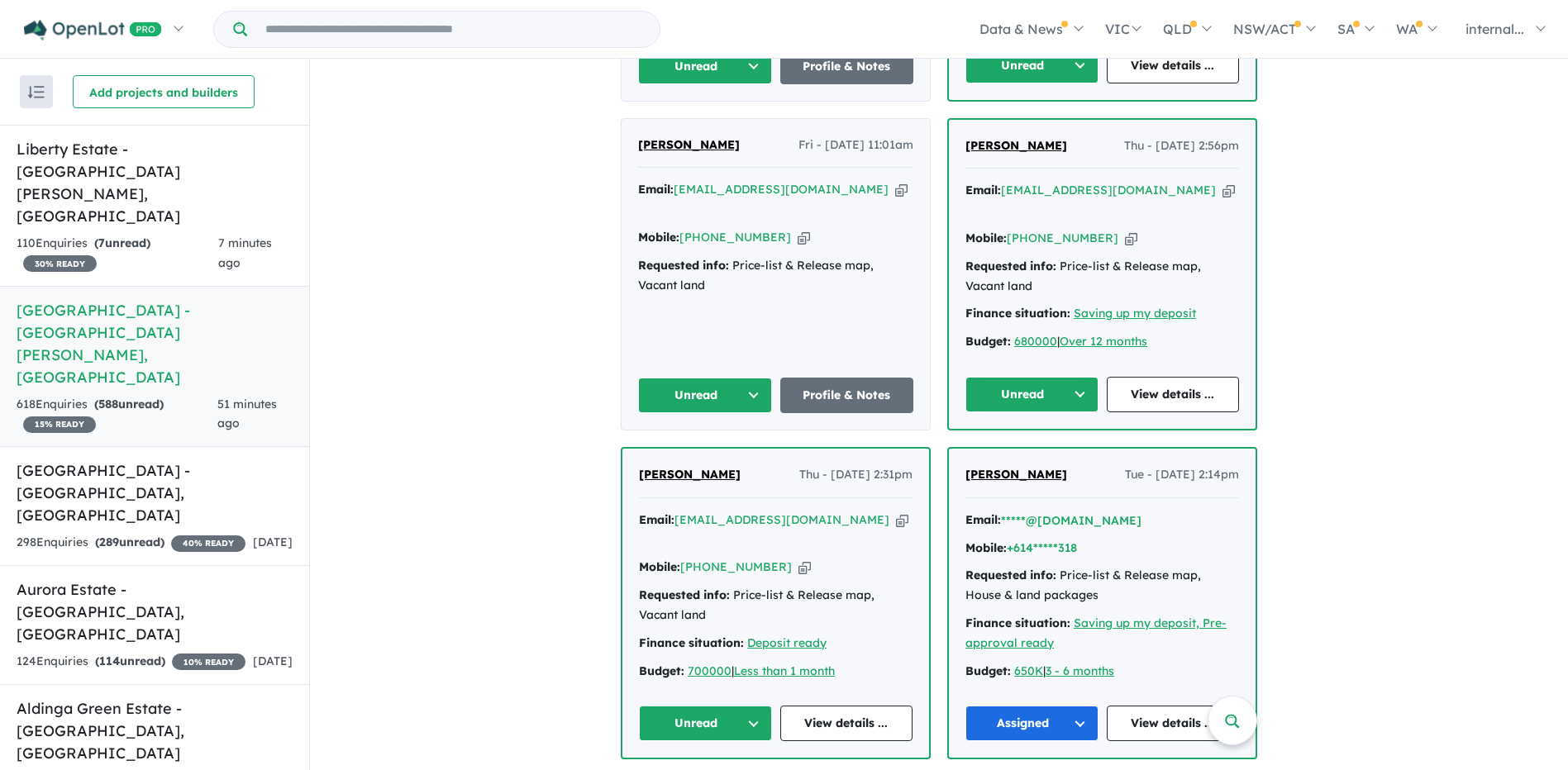
scroll to position [1240, 0]
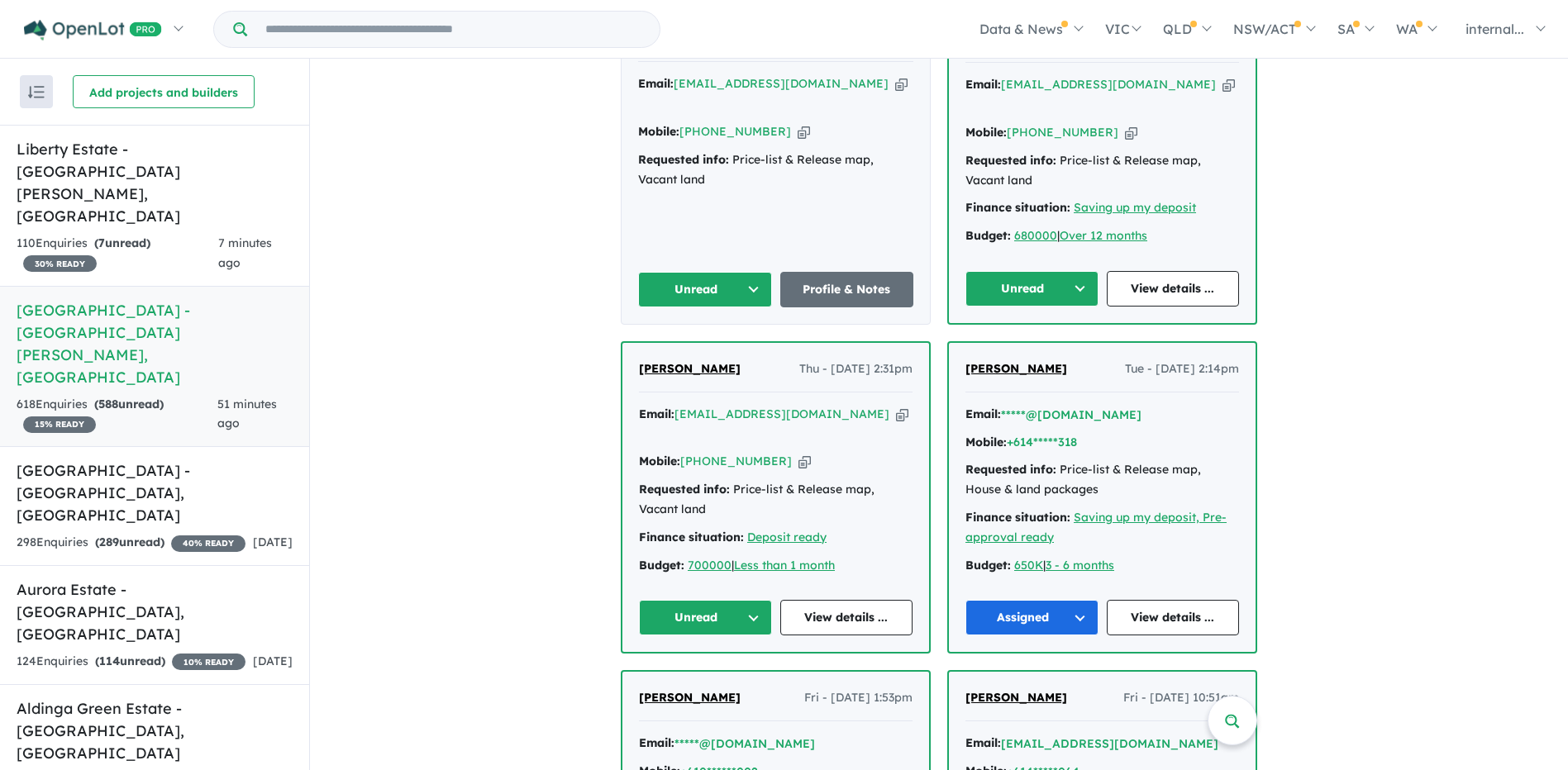
click at [693, 600] on button "Unread" at bounding box center [705, 617] width 133 height 36
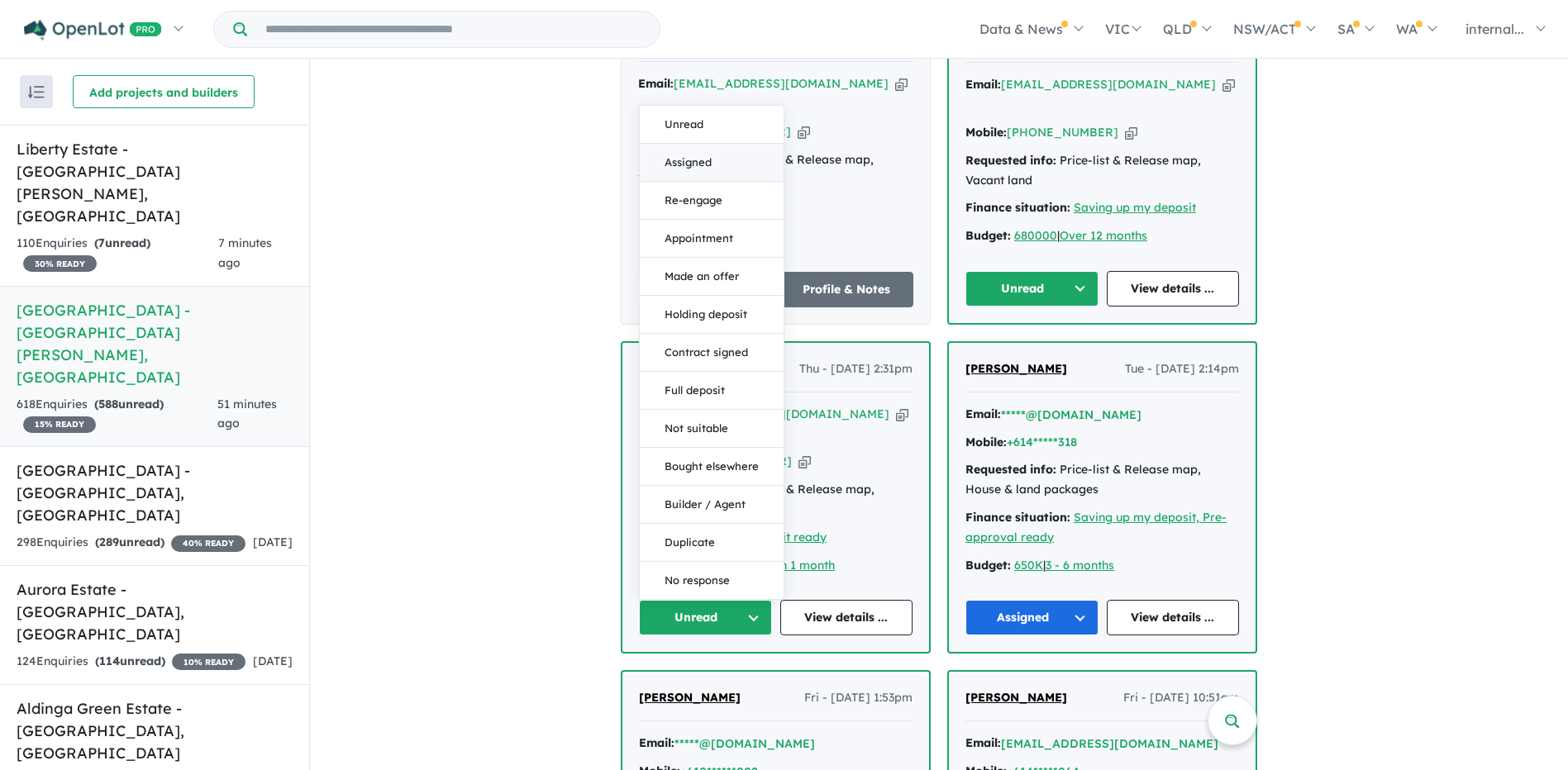
click at [712, 144] on button "Assigned" at bounding box center [711, 163] width 144 height 38
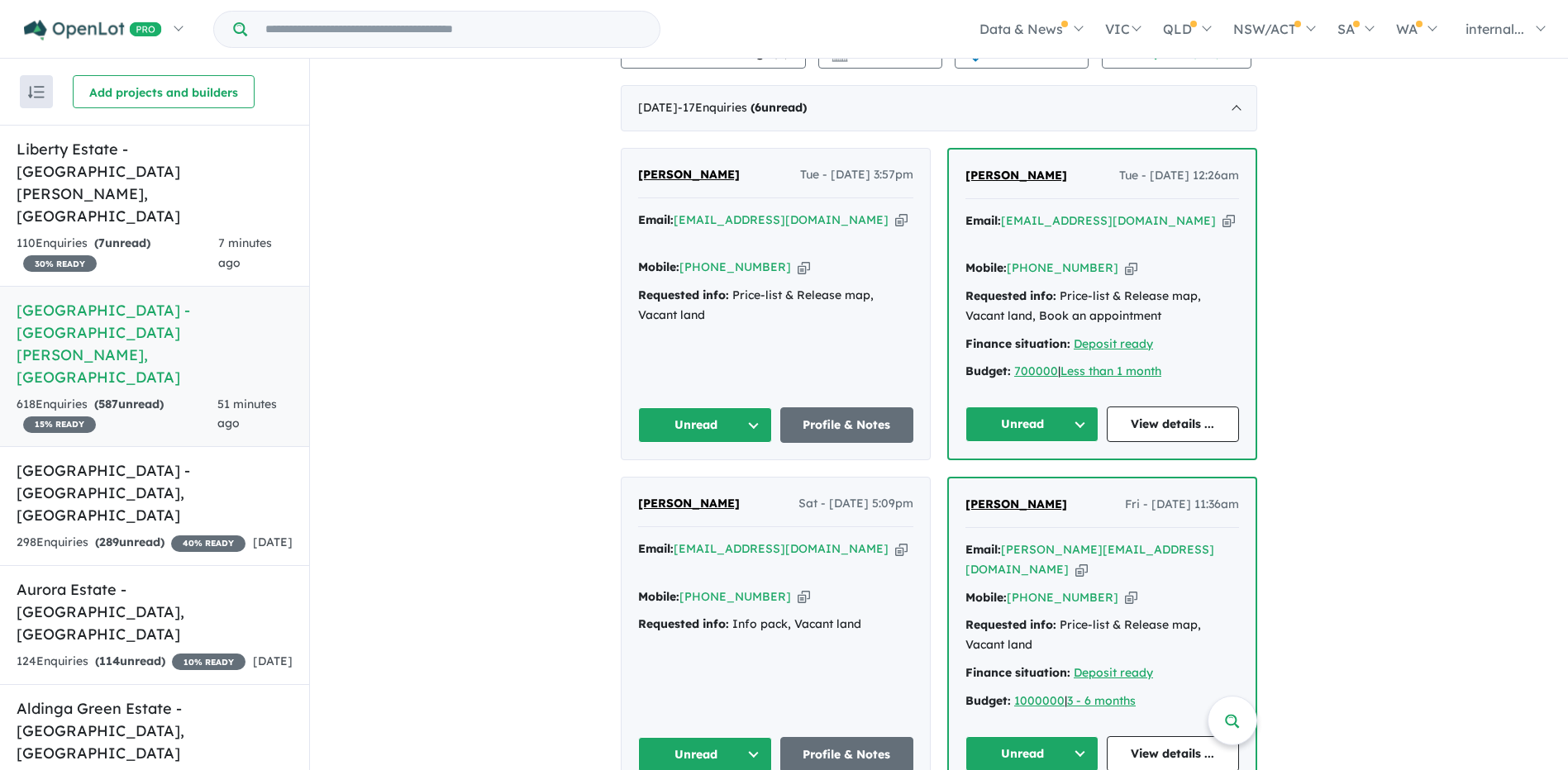
scroll to position [413, 0]
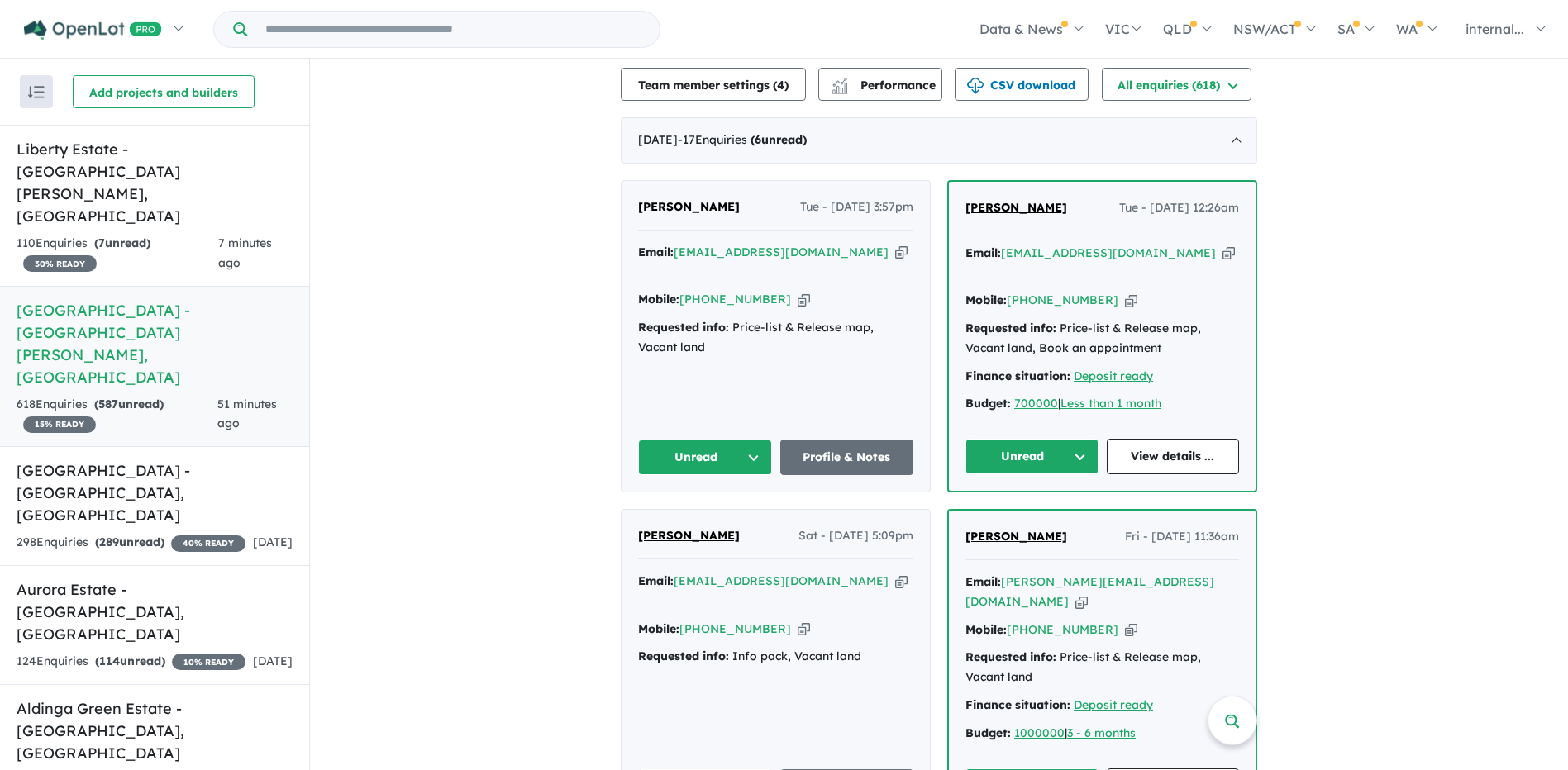
click at [1047, 439] on button "Unread" at bounding box center [1032, 457] width 133 height 36
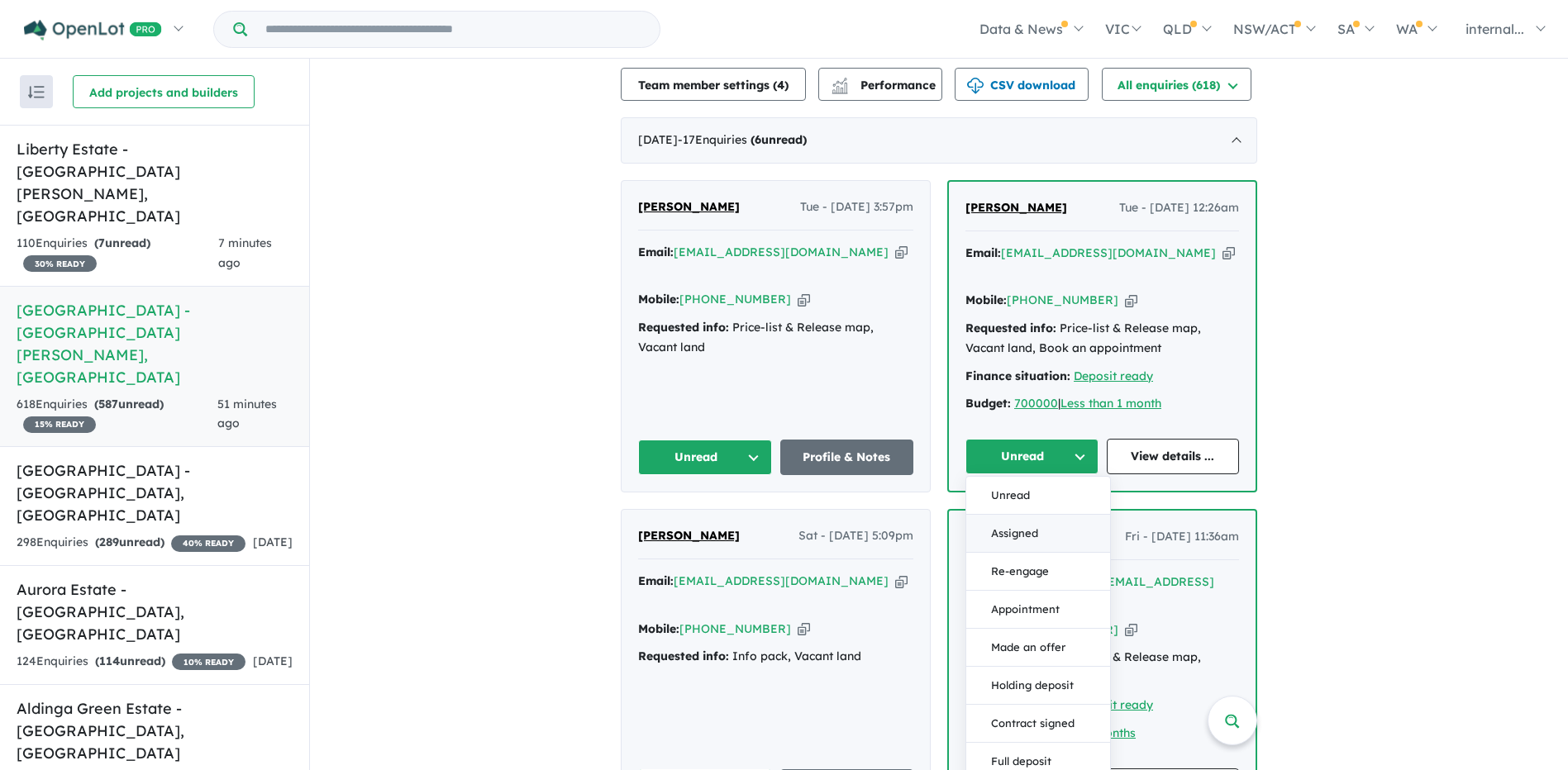
click at [1026, 515] on button "Assigned" at bounding box center [1039, 533] width 144 height 38
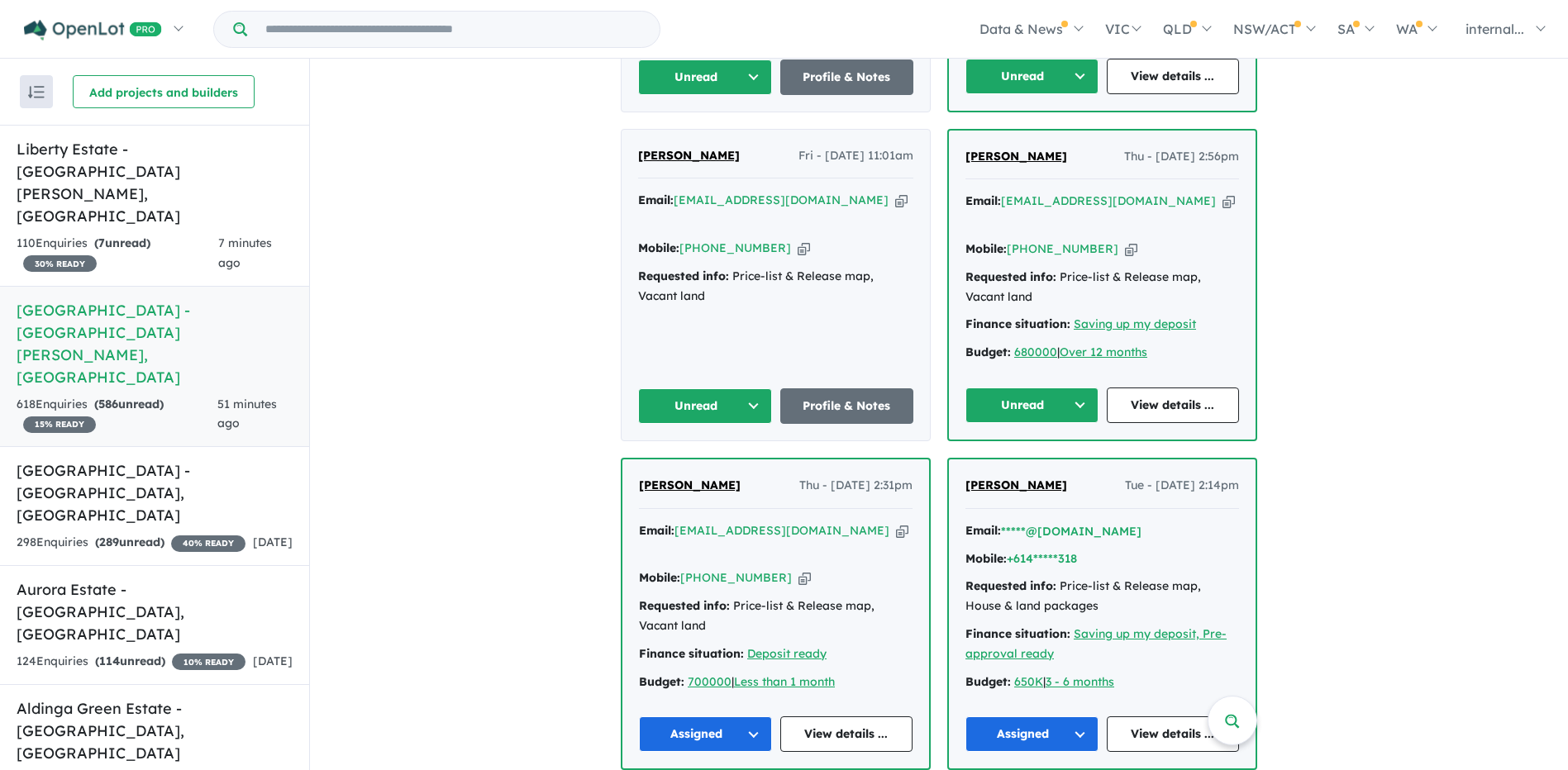
scroll to position [909, 0]
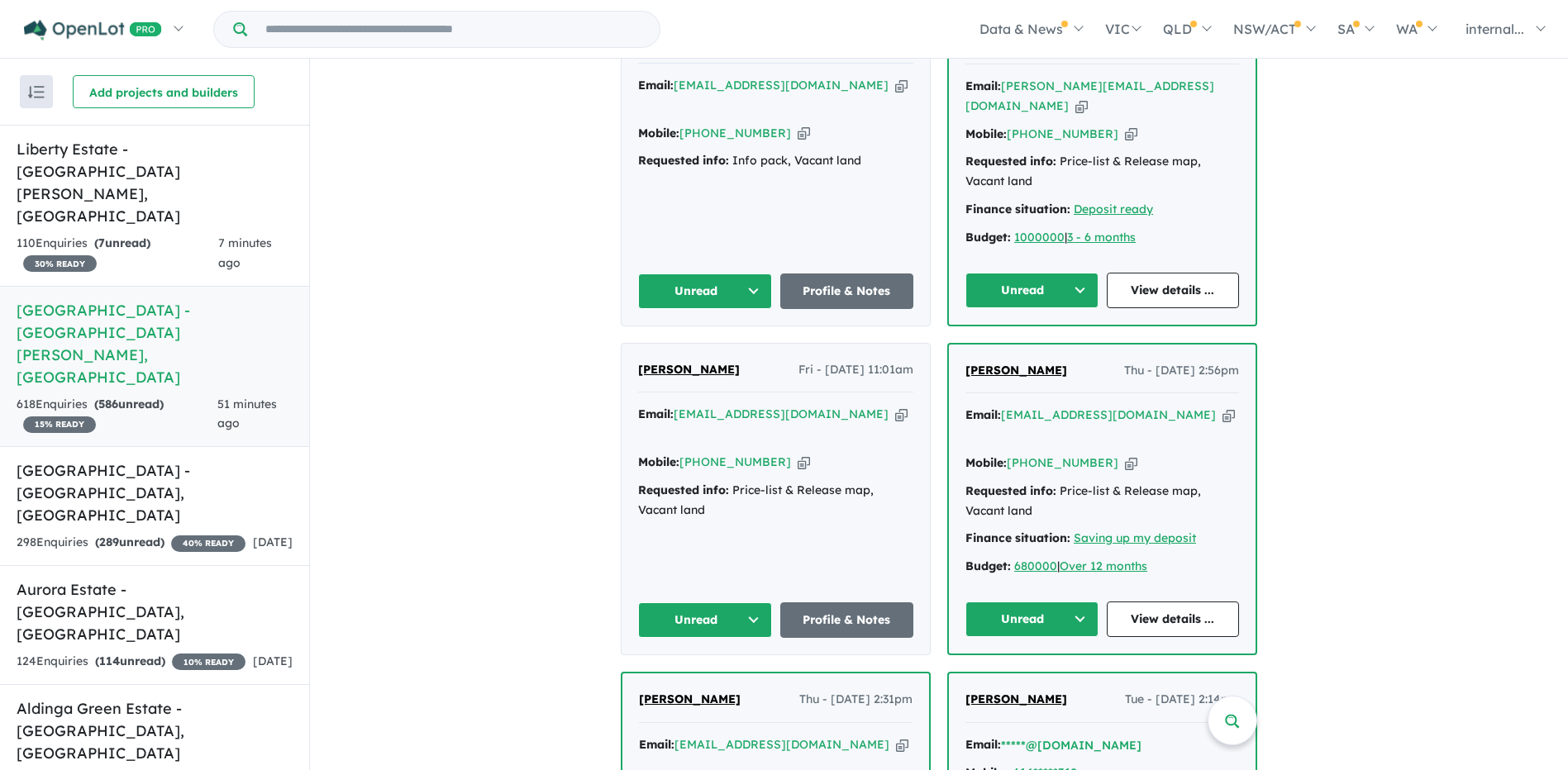
click at [1222, 407] on icon "button" at bounding box center [1228, 415] width 12 height 17
click at [1100, 454] on div "Mobile: +61 405 164 680 Copied!" at bounding box center [1103, 464] width 274 height 20
click at [1125, 455] on icon "button" at bounding box center [1131, 463] width 12 height 17
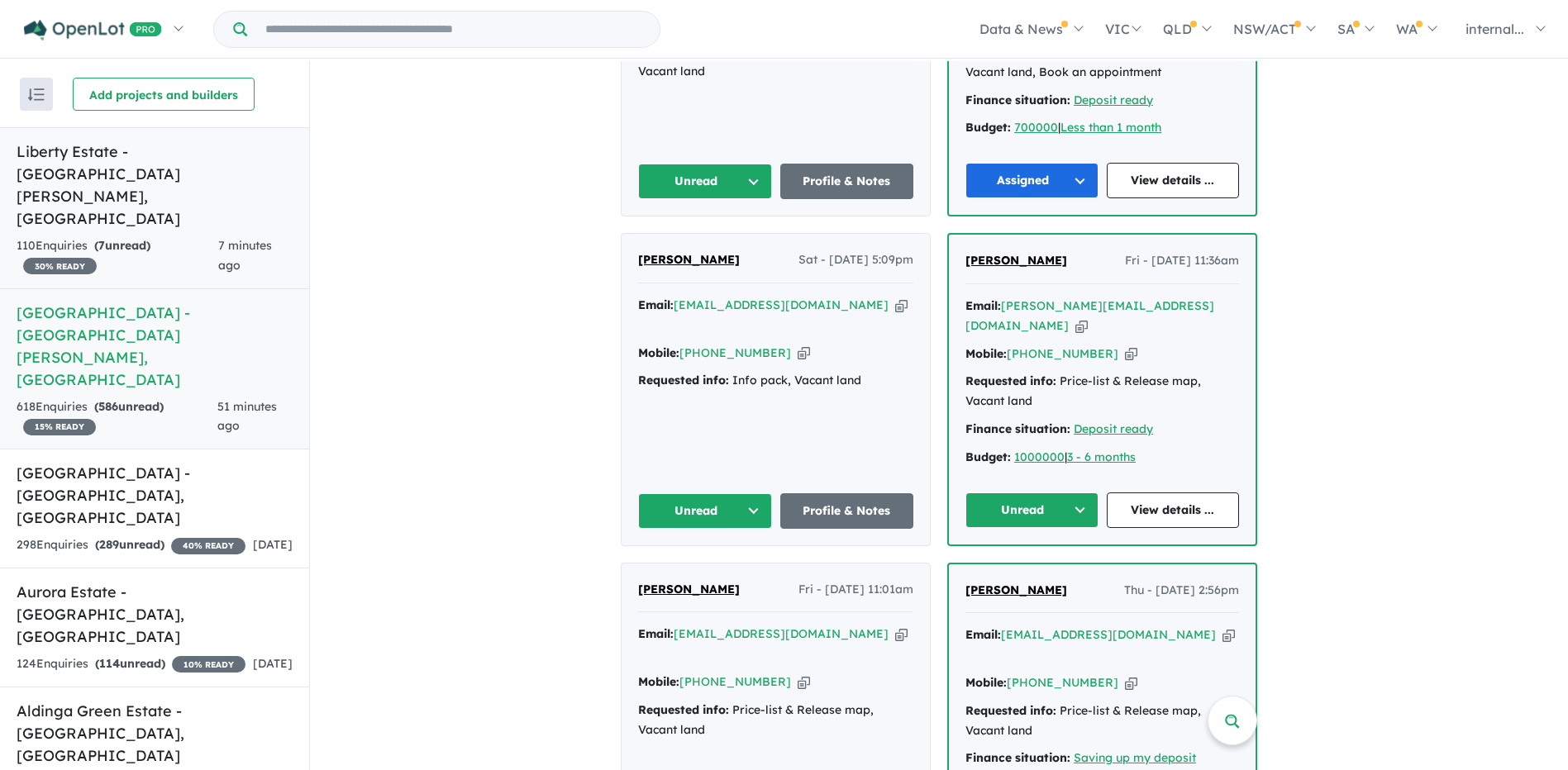
scroll to position [662, 0]
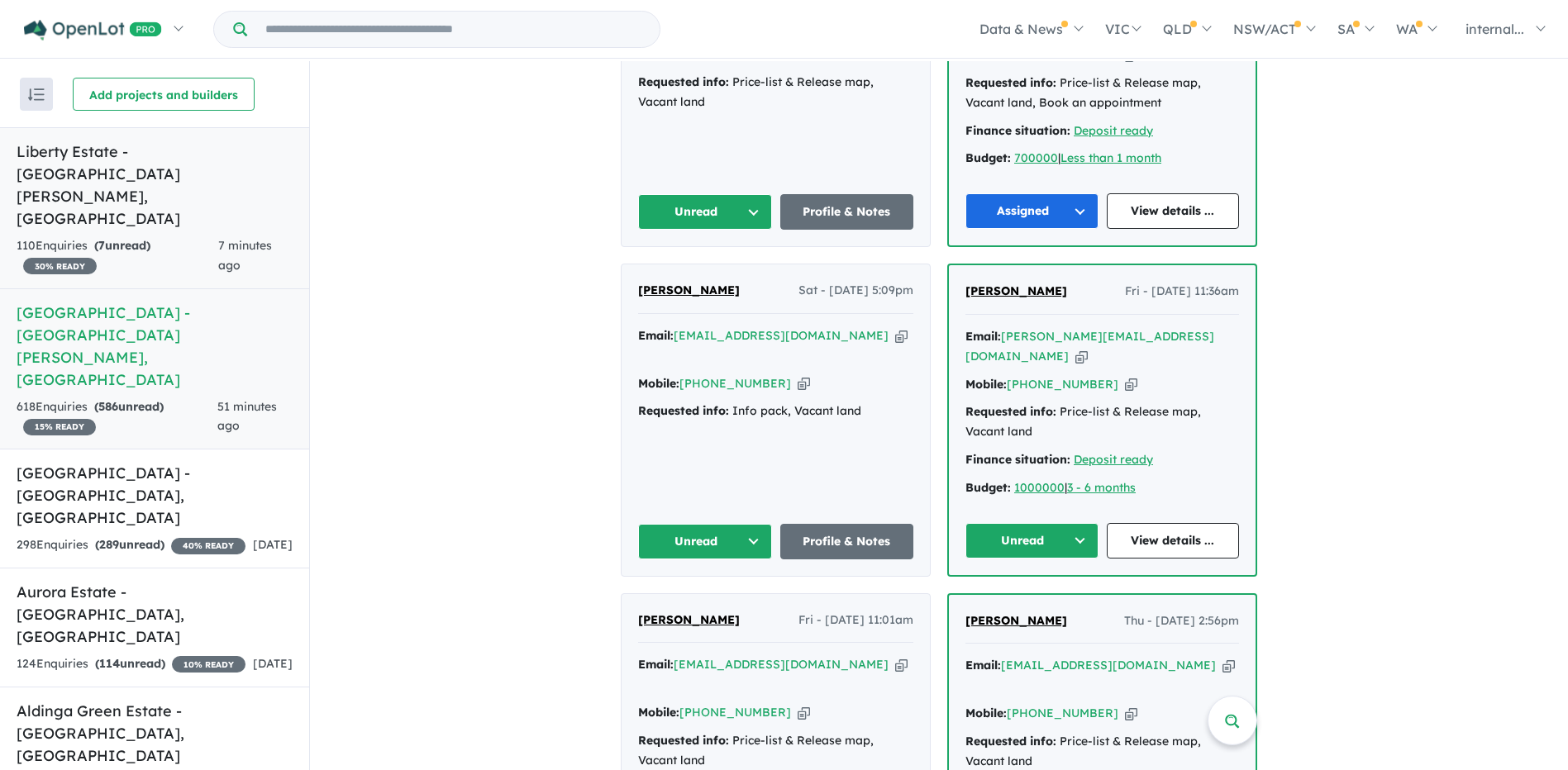
click at [168, 236] on div "110 Enquir ies ( 7 unread) 30 % READY" at bounding box center [117, 255] width 201 height 40
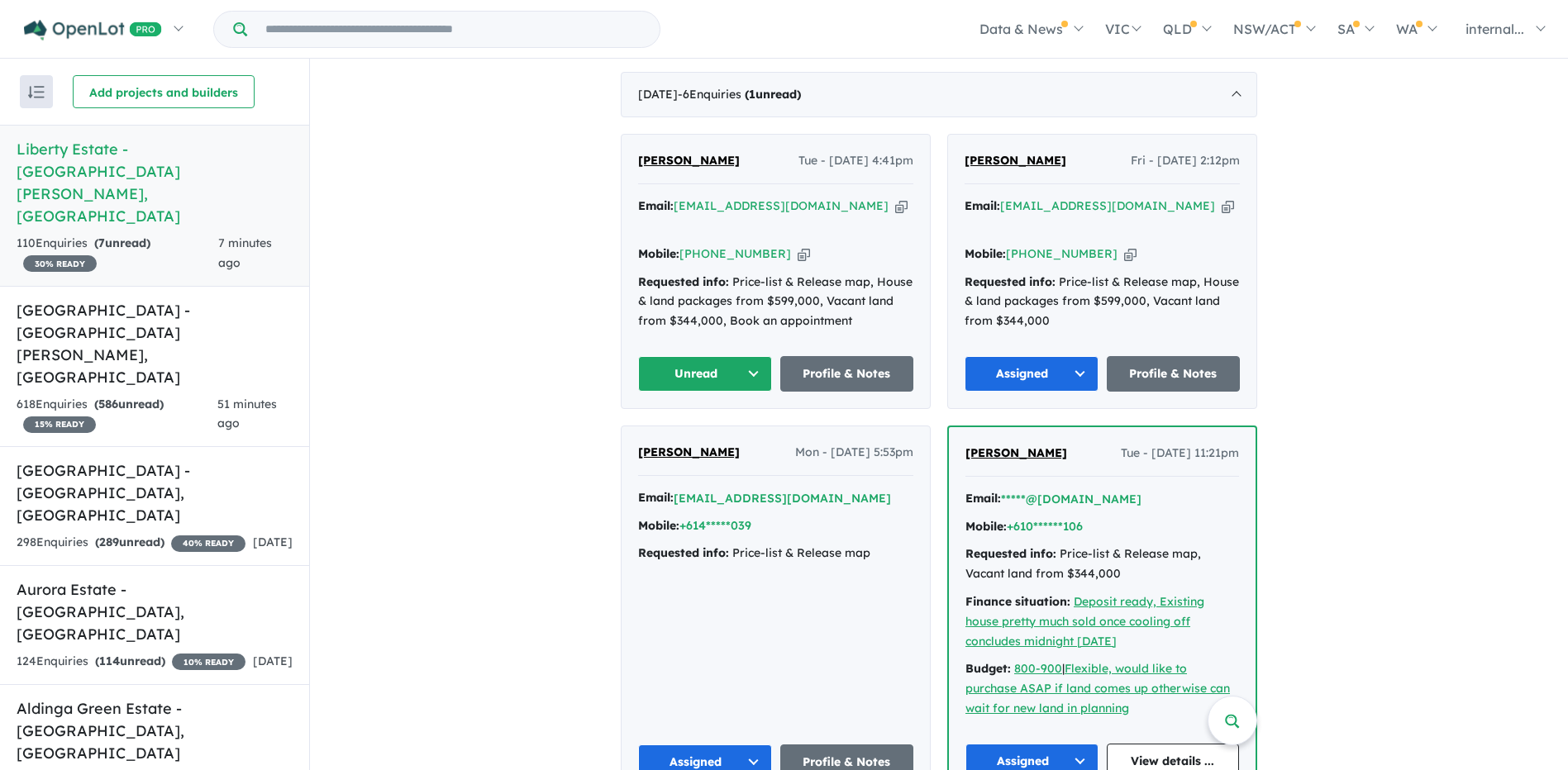
scroll to position [496, 0]
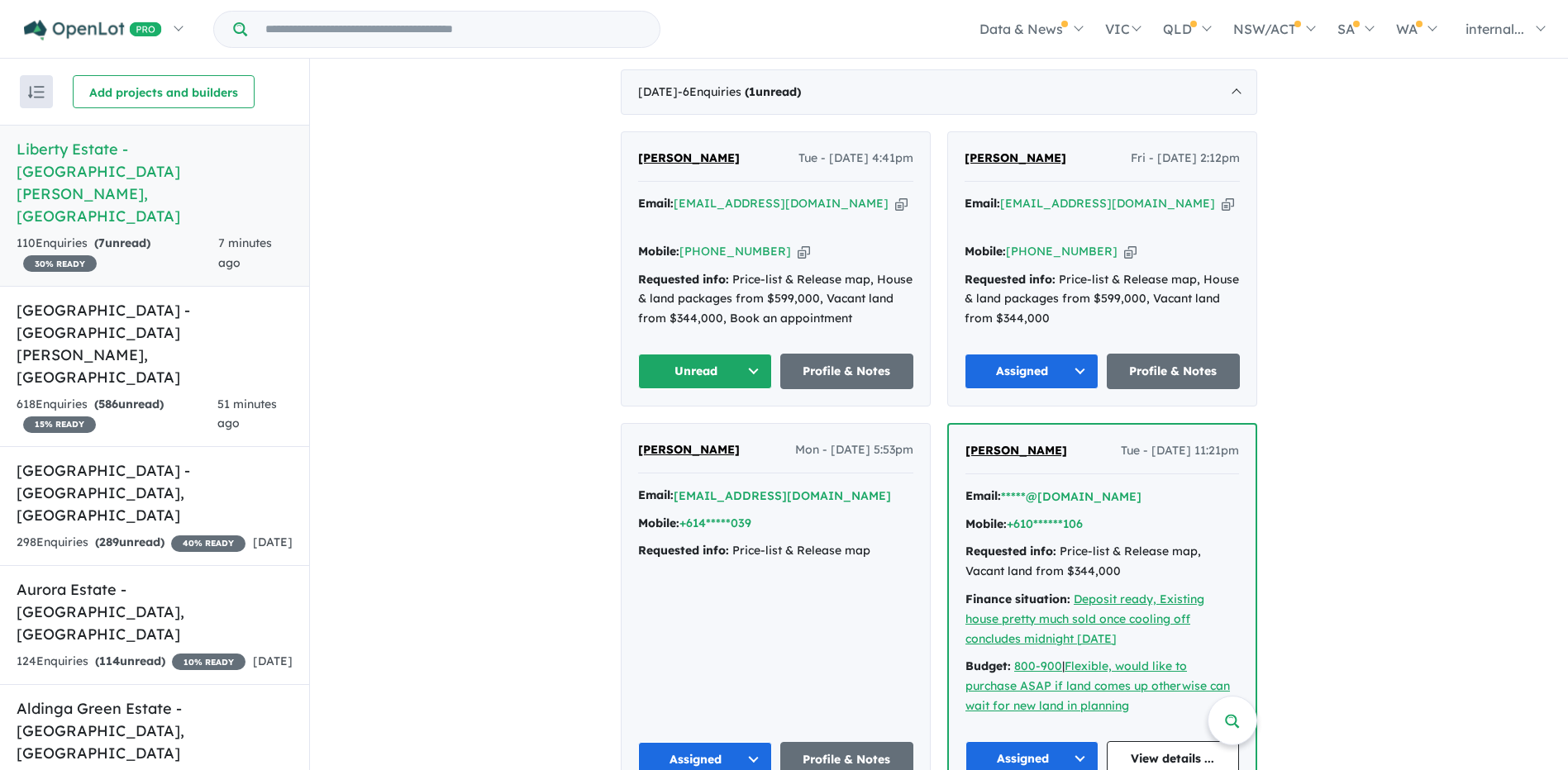
click at [895, 195] on icon "button" at bounding box center [901, 203] width 12 height 17
click at [752, 354] on button "Unread" at bounding box center [705, 371] width 134 height 36
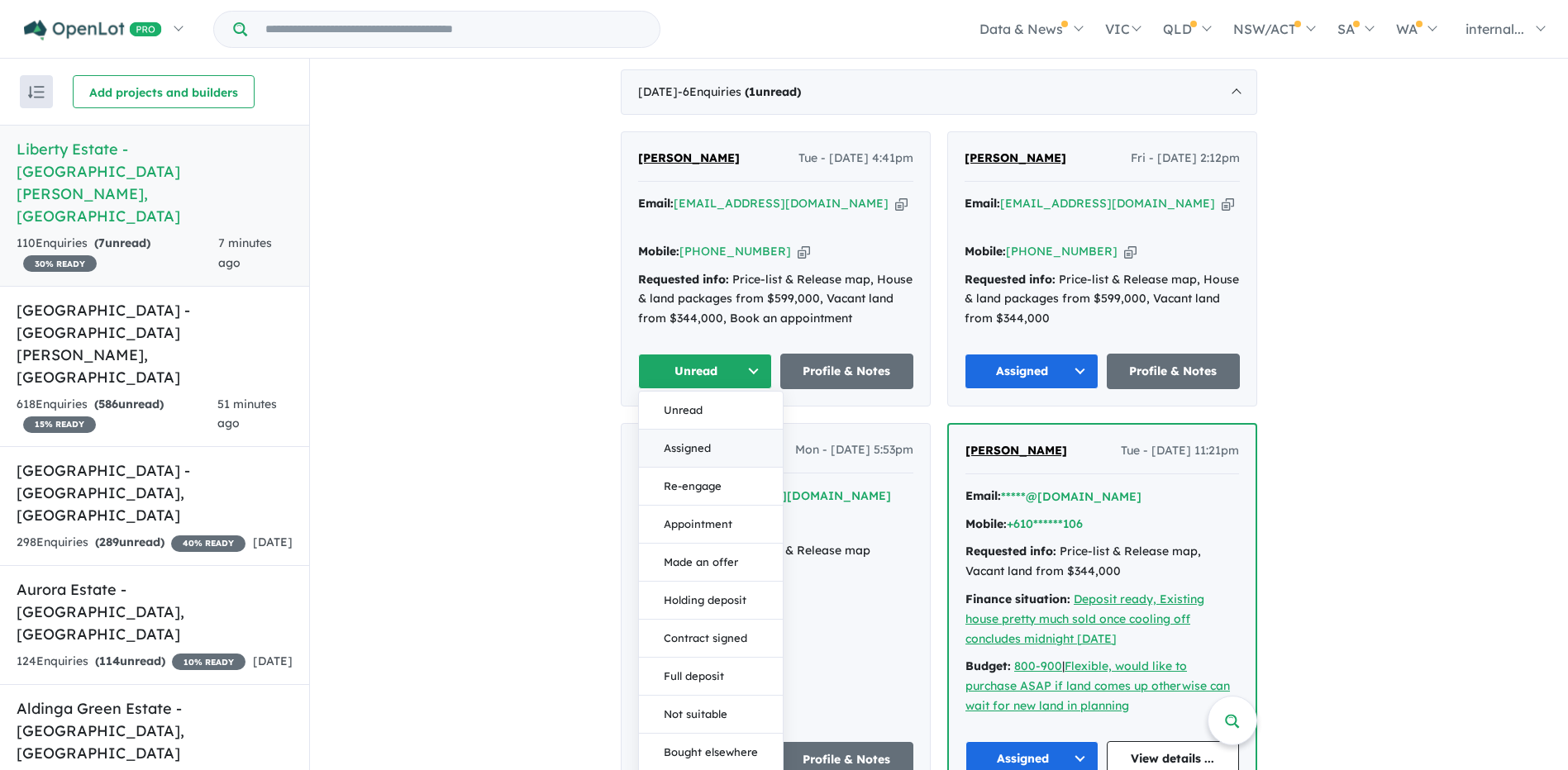
click at [698, 431] on button "Assigned" at bounding box center [710, 448] width 144 height 38
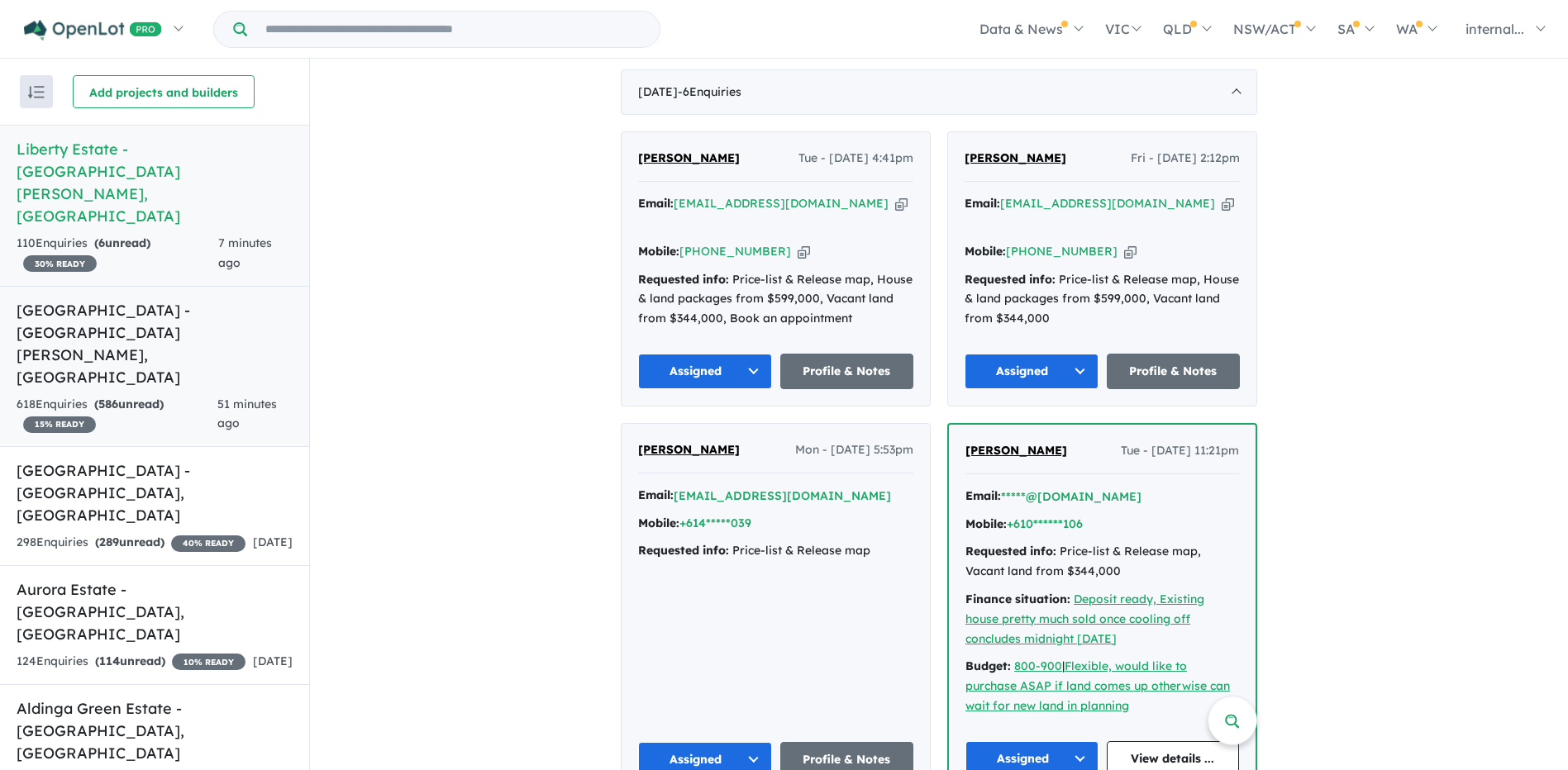
click at [166, 286] on link "Sunset Estate - Seaford Meadows , SA 618 Enquir ies ( 586 unread) 15 % READY 51…" at bounding box center [154, 367] width 309 height 162
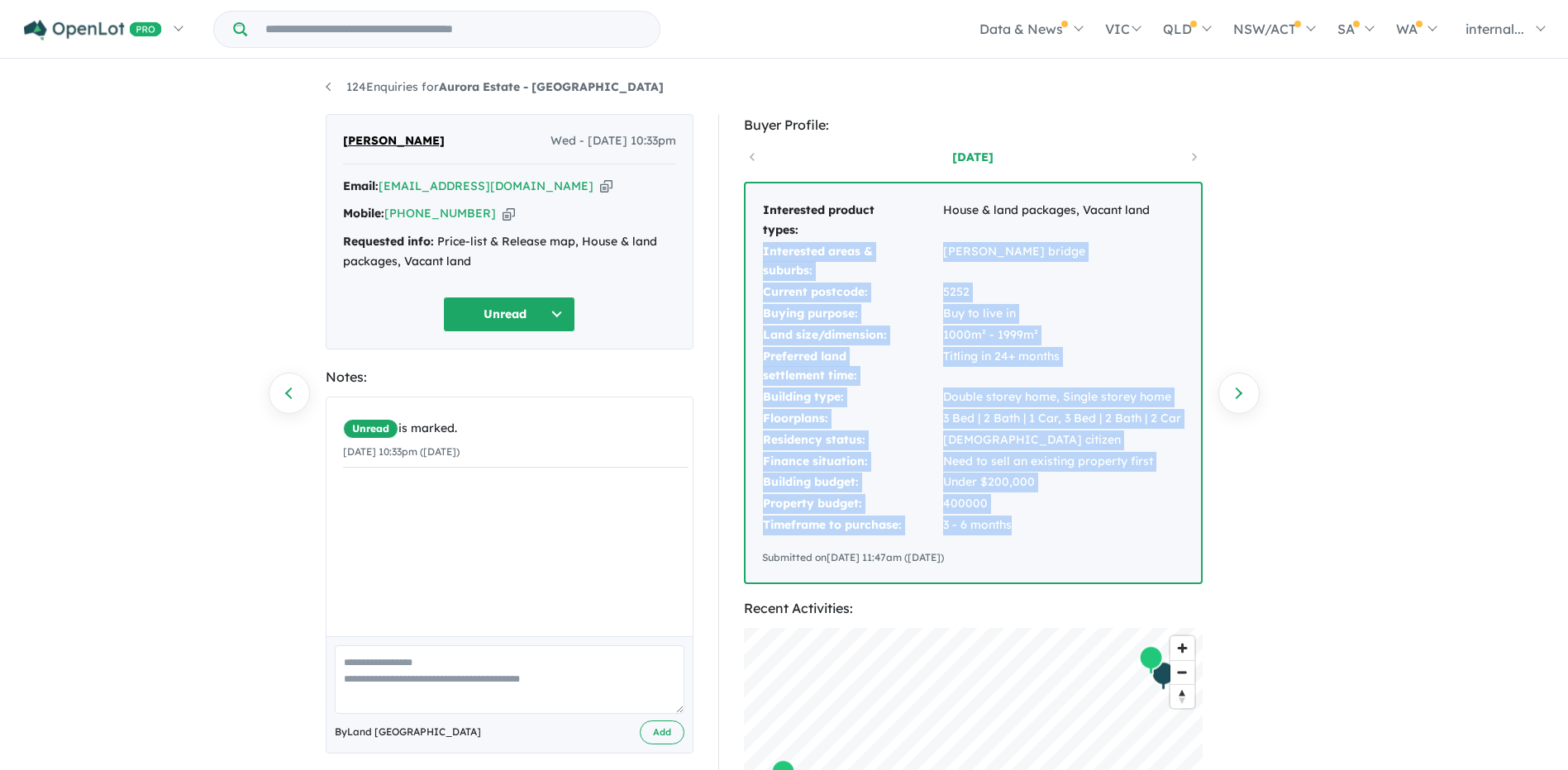
drag, startPoint x: 1013, startPoint y: 527, endPoint x: 762, endPoint y: 254, distance: 370.9
click at [762, 254] on tbody "Interested product types: House & land packages, Vacant land Interested areas &…" at bounding box center [971, 368] width 420 height 336
copy tbody "Interested areas & suburbs: Murray bridge Current postcode: 5252 Buying purpose…"
drag, startPoint x: 973, startPoint y: 530, endPoint x: 763, endPoint y: 259, distance: 342.8
click at [763, 259] on tbody "Interested product types: Vacant land, House & land packages Interested areas &…" at bounding box center [973, 368] width 423 height 336
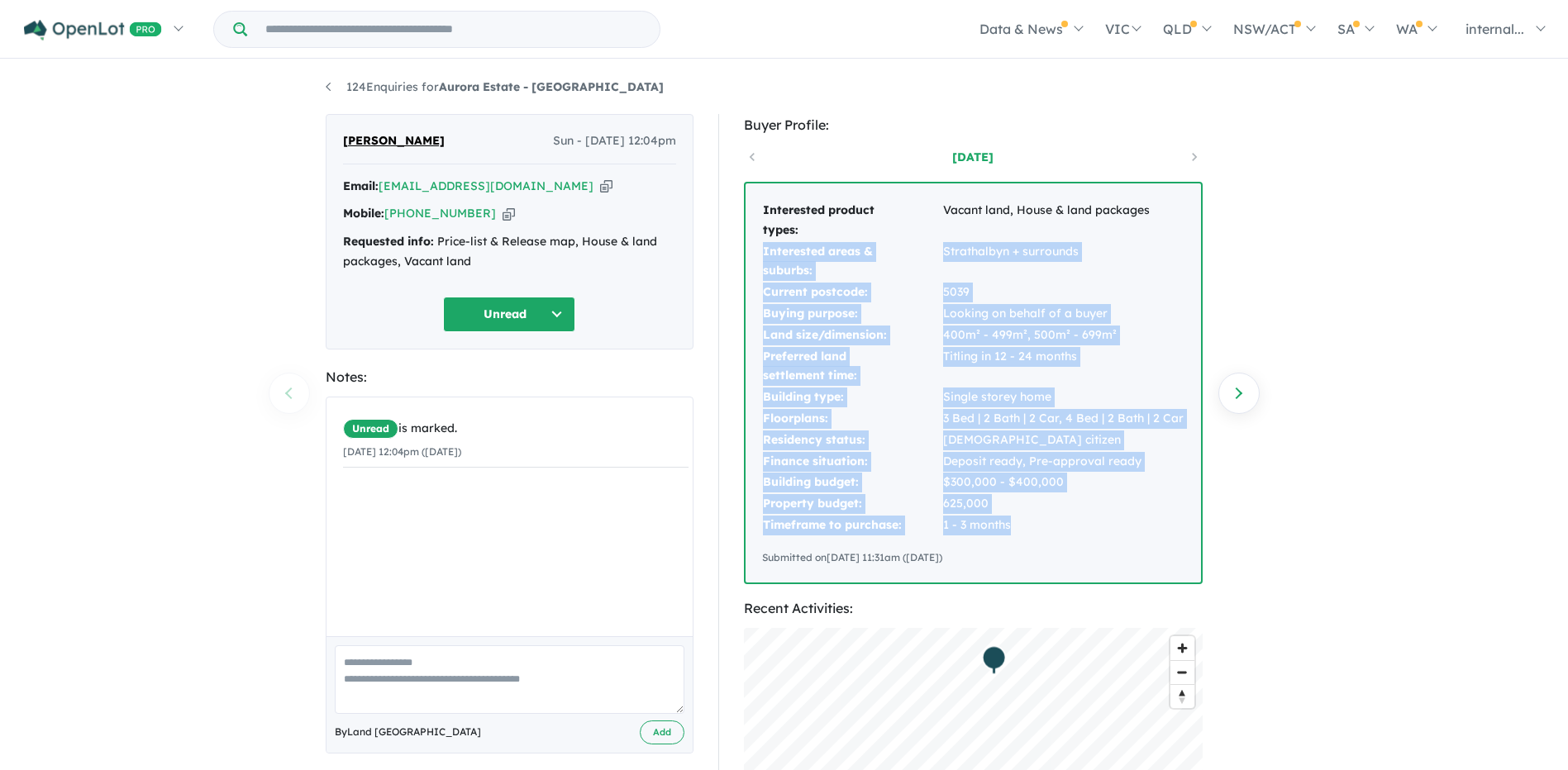
copy tbody "Interested areas & suburbs: [GEOGRAPHIC_DATA] + surrounds Current postcode: 503…"
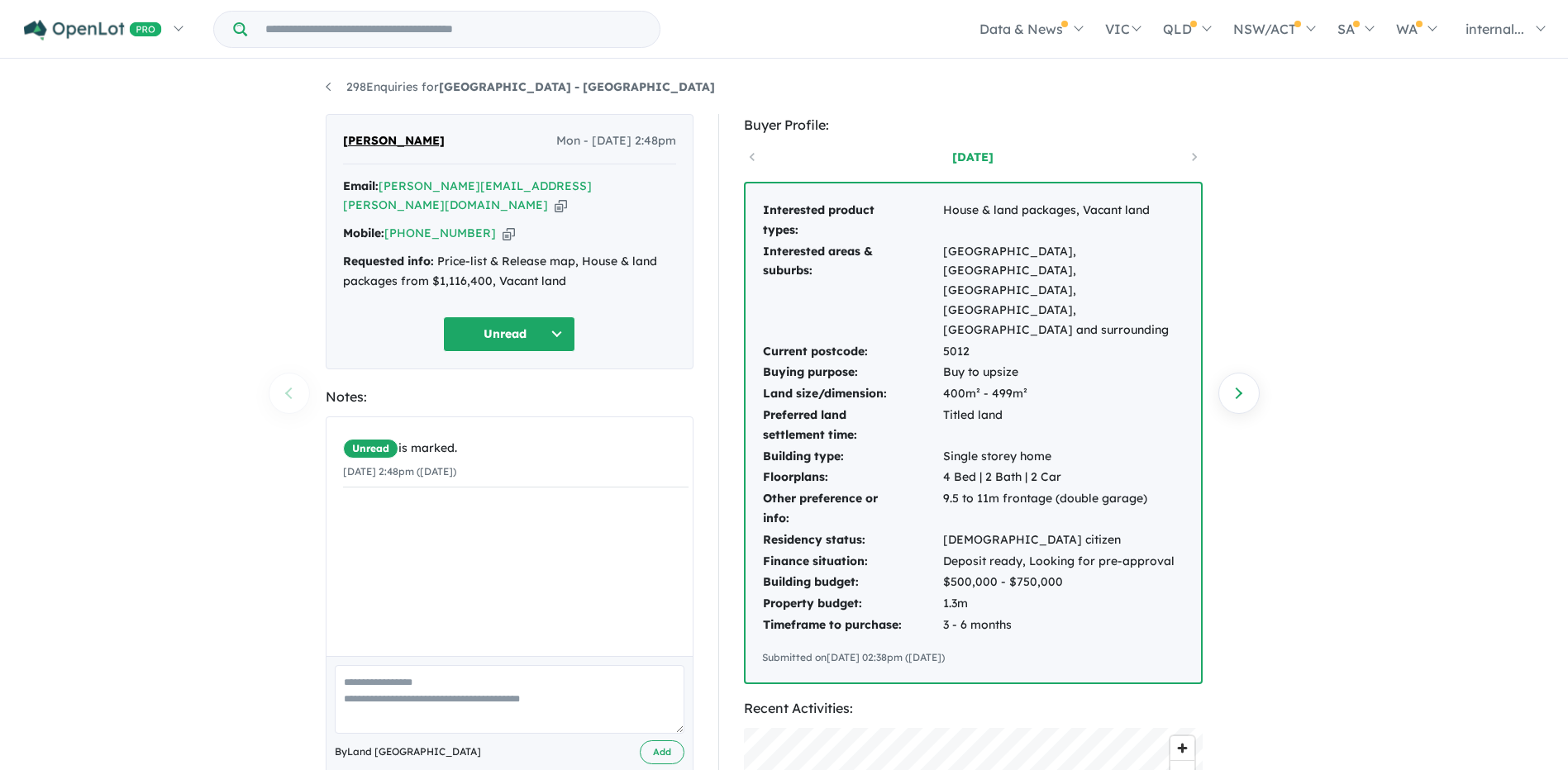
click at [542, 317] on button "Unread" at bounding box center [509, 334] width 132 height 36
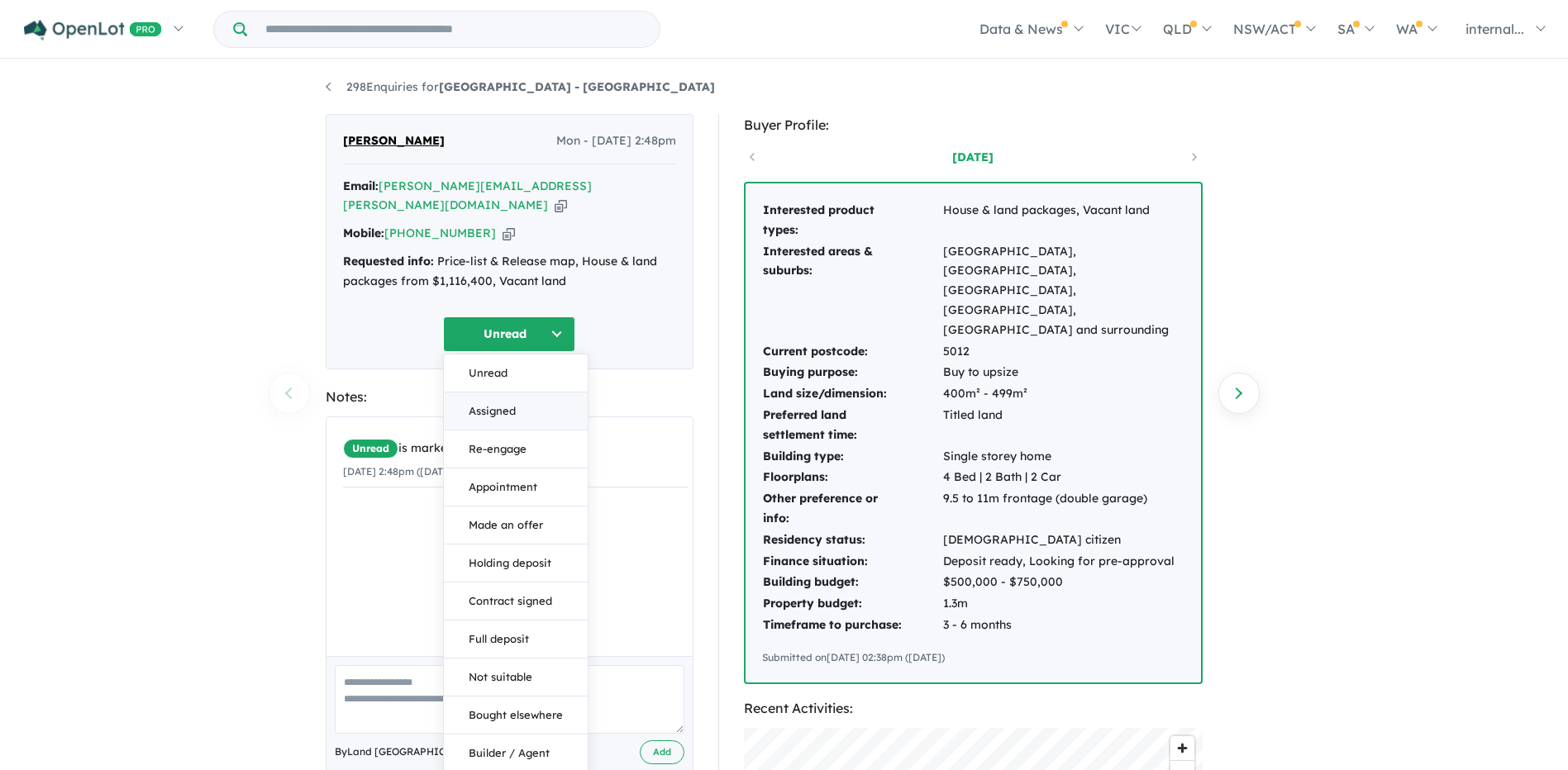
click at [529, 395] on button "Assigned" at bounding box center [516, 411] width 144 height 38
